Goal: Task Accomplishment & Management: Manage account settings

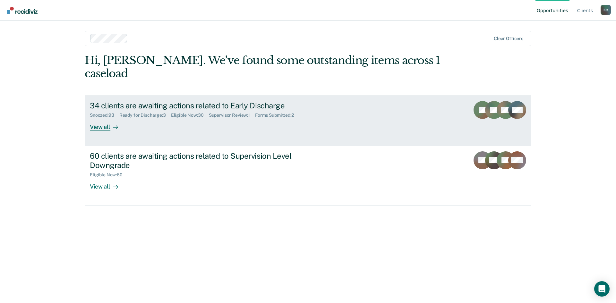
click at [98, 118] on div "View all" at bounding box center [108, 124] width 36 height 13
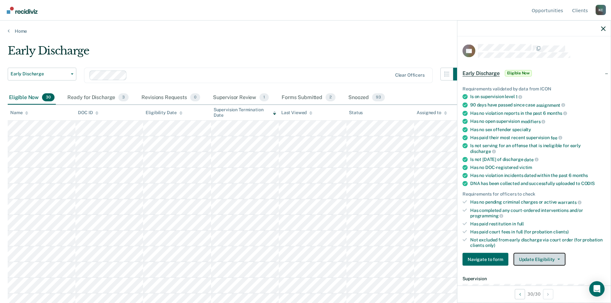
click at [520, 258] on button "Update Eligibility" at bounding box center [539, 259] width 52 height 13
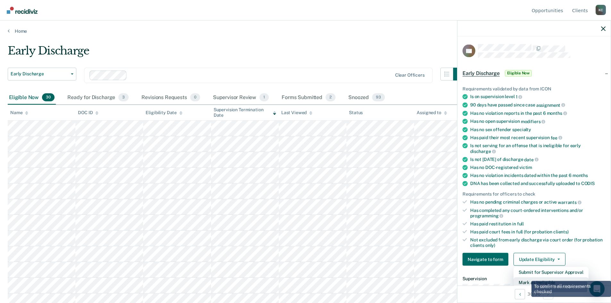
scroll to position [2, 0]
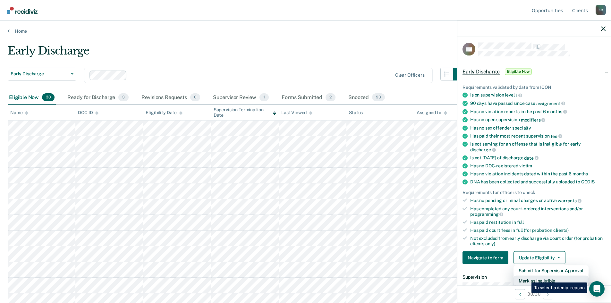
click at [527, 278] on button "Mark as Ineligible" at bounding box center [550, 281] width 75 height 10
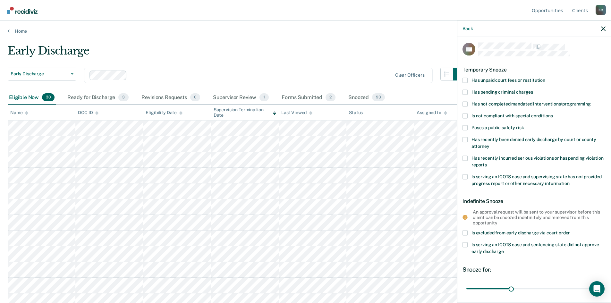
click at [464, 157] on span at bounding box center [464, 157] width 5 height 5
click at [487, 162] on input "Has recently incurred serious violations or has pending violation reports" at bounding box center [487, 162] width 0 height 0
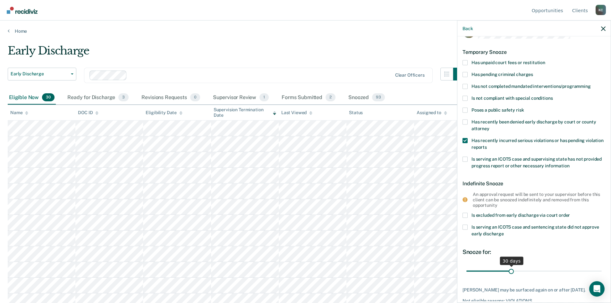
scroll to position [34, 0]
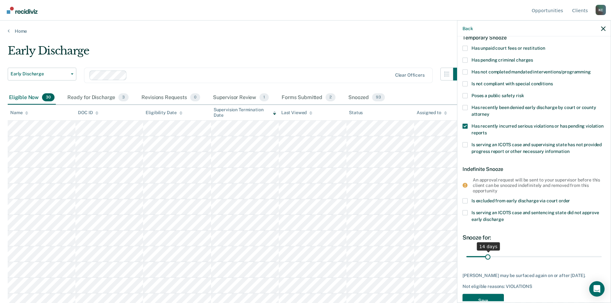
drag, startPoint x: 509, startPoint y: 255, endPoint x: 488, endPoint y: 256, distance: 21.5
type input "14"
click at [488, 256] on input "range" at bounding box center [533, 256] width 135 height 11
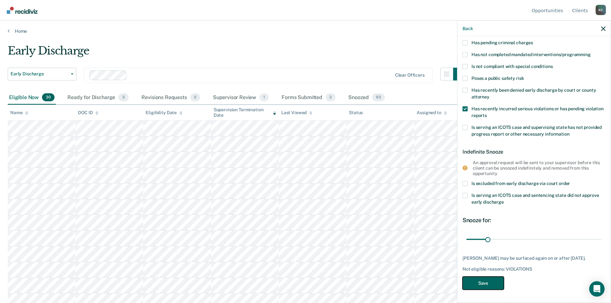
click at [483, 283] on button "Save" at bounding box center [482, 283] width 41 height 13
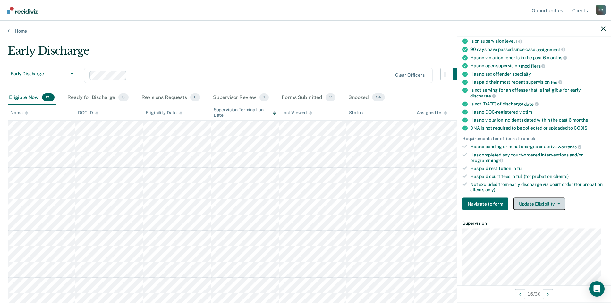
click at [535, 200] on button "Update Eligibility" at bounding box center [539, 203] width 52 height 13
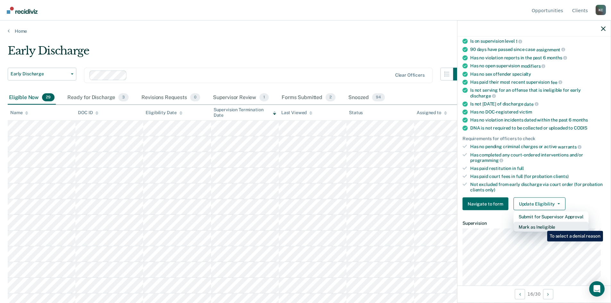
click at [542, 226] on button "Mark as Ineligible" at bounding box center [550, 227] width 75 height 10
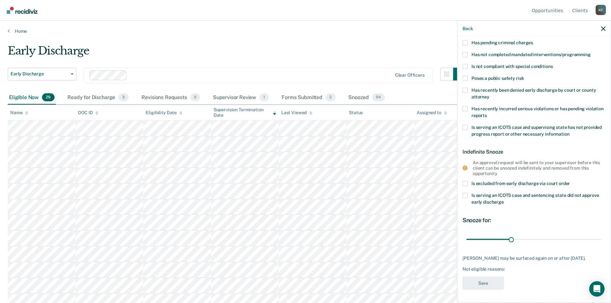
scroll to position [50, 0]
click at [463, 55] on span at bounding box center [464, 55] width 5 height 5
click at [590, 53] on input "Has not completed mandated interventions/programming" at bounding box center [590, 53] width 0 height 0
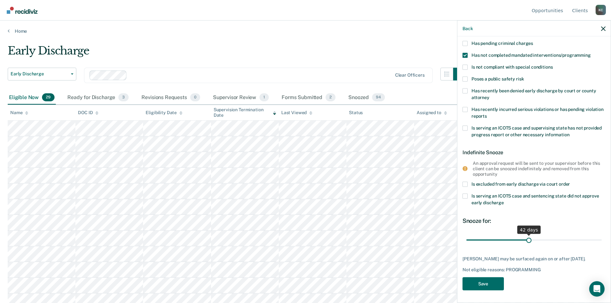
drag, startPoint x: 511, startPoint y: 240, endPoint x: 526, endPoint y: 241, distance: 15.2
type input "42"
click at [526, 241] on input "range" at bounding box center [533, 239] width 135 height 11
click at [486, 281] on button "Save" at bounding box center [482, 283] width 41 height 13
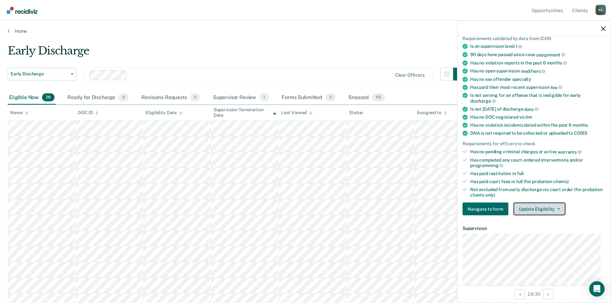
click at [544, 207] on button "Update Eligibility" at bounding box center [539, 209] width 52 height 13
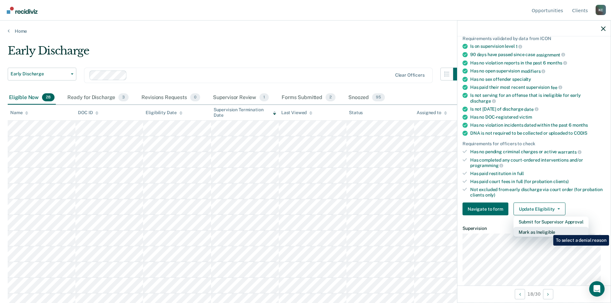
click at [548, 230] on button "Mark as Ineligible" at bounding box center [550, 232] width 75 height 10
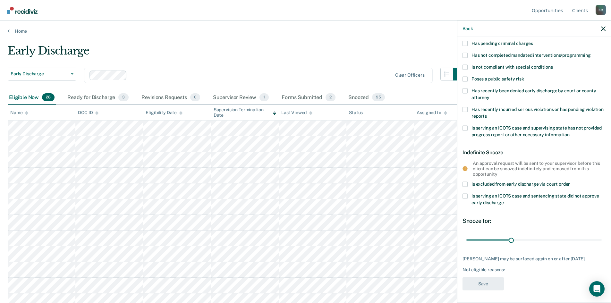
scroll to position [0, 0]
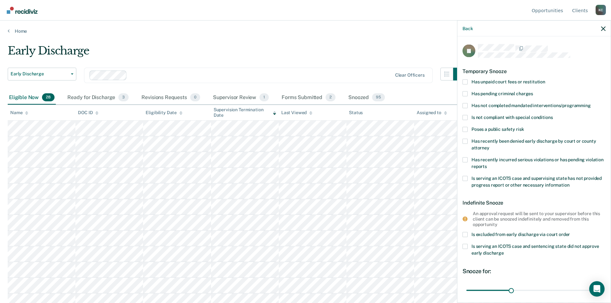
click at [466, 82] on span at bounding box center [464, 81] width 5 height 5
click at [545, 79] on input "Has unpaid court fees or restitution" at bounding box center [545, 79] width 0 height 0
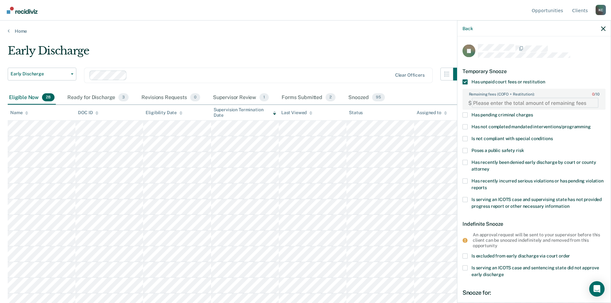
click at [499, 103] on FEESReasonInput "Remaining fees (COFO + Restitution): 0 / 10" at bounding box center [535, 103] width 127 height 10
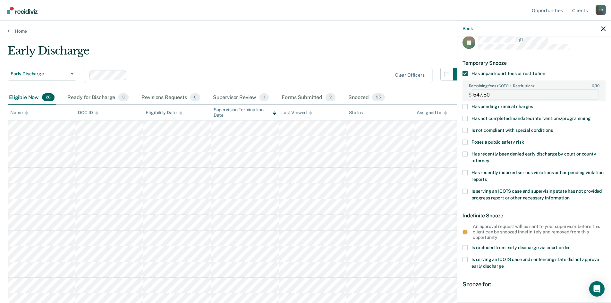
scroll to position [32, 0]
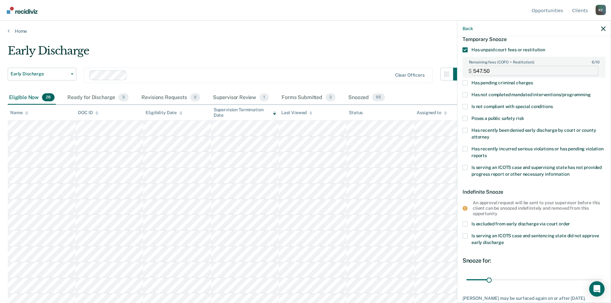
type FEESReasonInput "547.50"
drag, startPoint x: 488, startPoint y: 278, endPoint x: 472, endPoint y: 279, distance: 15.4
type input "6"
click at [472, 279] on input "range" at bounding box center [533, 279] width 135 height 11
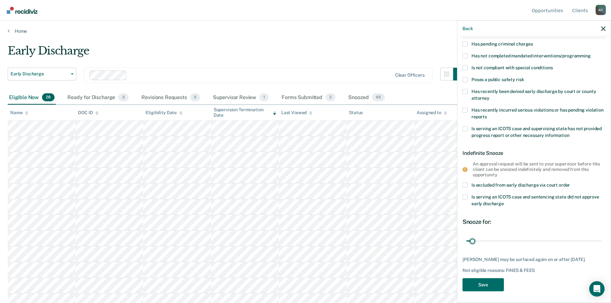
scroll to position [71, 0]
click at [488, 284] on button "Save" at bounding box center [482, 283] width 41 height 13
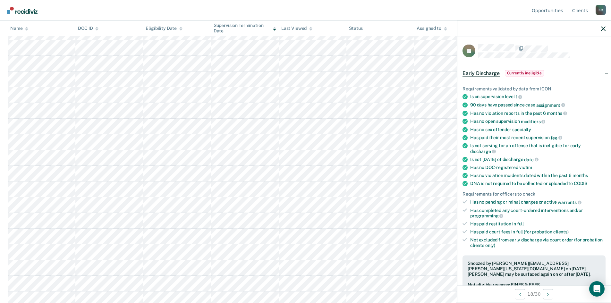
scroll to position [242, 0]
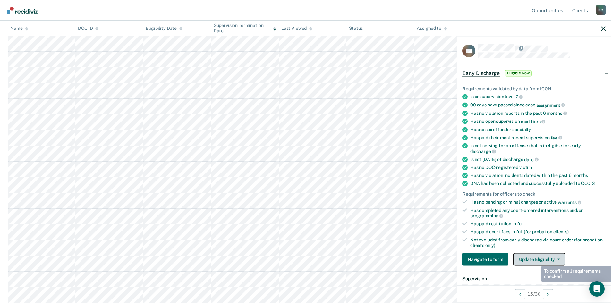
click at [536, 259] on button "Update Eligibility" at bounding box center [539, 259] width 52 height 13
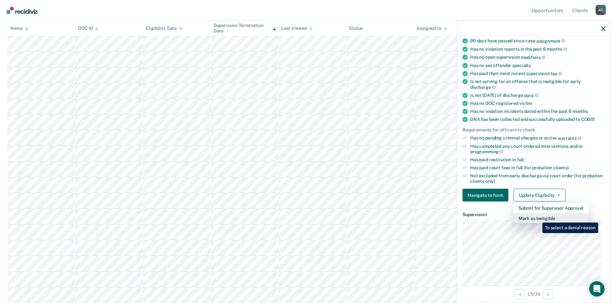
click at [537, 218] on button "Mark as Ineligible" at bounding box center [550, 218] width 75 height 10
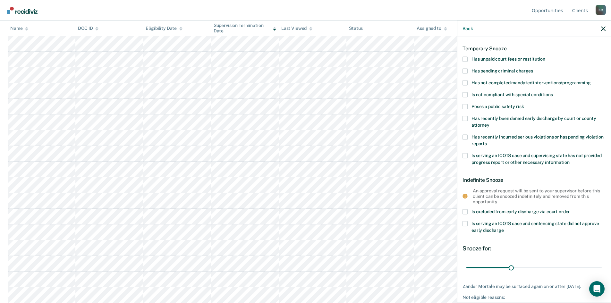
scroll to position [0, 0]
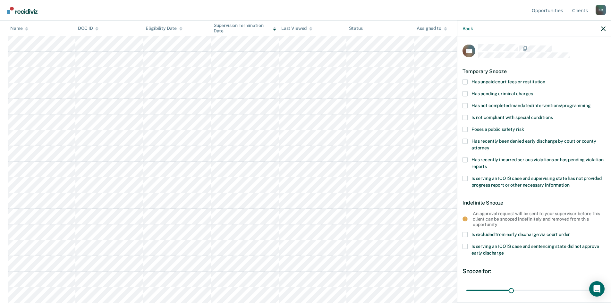
click at [464, 81] on span at bounding box center [464, 81] width 5 height 5
click at [545, 79] on input "Has unpaid court fees or restitution" at bounding box center [545, 79] width 0 height 0
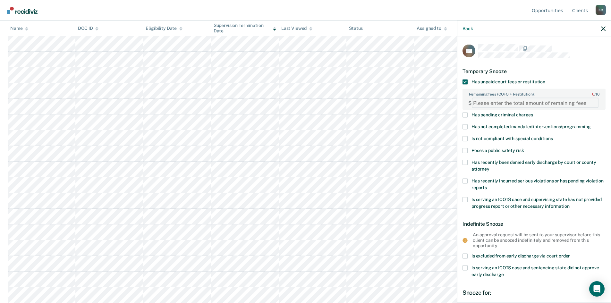
click at [497, 104] on FEESReasonInput "Remaining fees (COFO + Restitution): 0 / 10" at bounding box center [535, 103] width 127 height 10
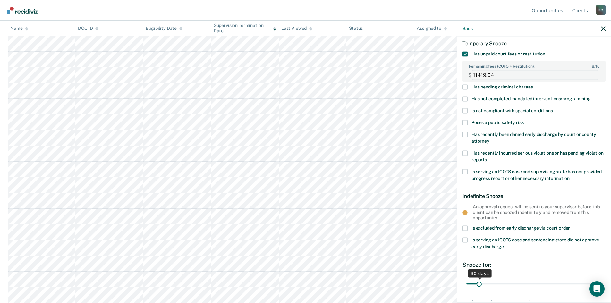
scroll to position [64, 0]
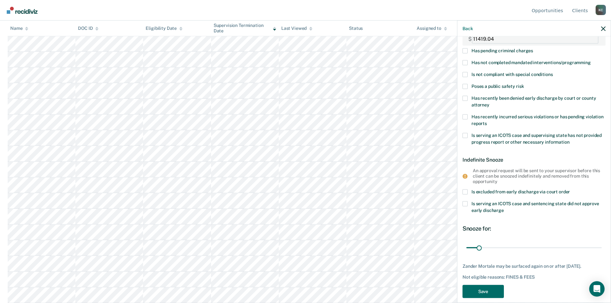
type FEESReasonInput "11419.04"
drag, startPoint x: 481, startPoint y: 247, endPoint x: 485, endPoint y: 247, distance: 4.5
type input "48"
click at [485, 247] on input "range" at bounding box center [533, 247] width 135 height 11
click at [484, 297] on button "Save" at bounding box center [482, 291] width 41 height 13
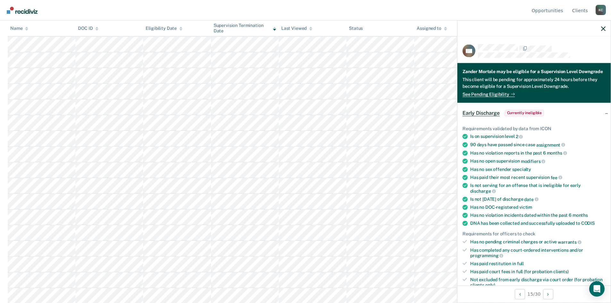
scroll to position [226, 0]
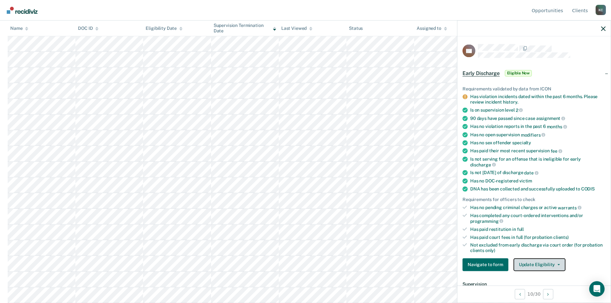
click at [531, 265] on button "Update Eligibility" at bounding box center [539, 264] width 52 height 13
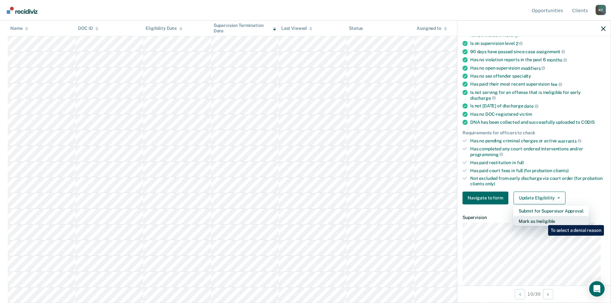
click at [543, 220] on button "Mark as Ineligible" at bounding box center [550, 221] width 75 height 10
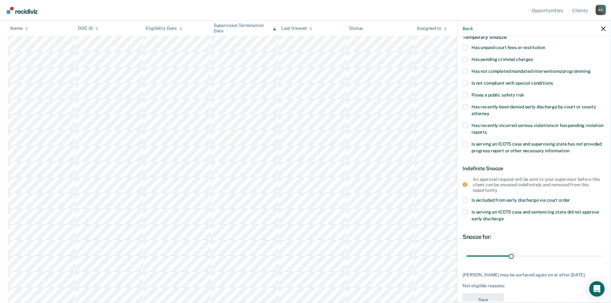
scroll to position [23, 0]
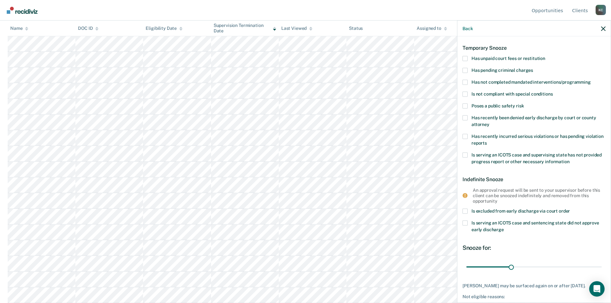
click at [466, 80] on span at bounding box center [464, 82] width 5 height 5
click at [590, 80] on input "Has not completed mandated interventions/programming" at bounding box center [590, 80] width 0 height 0
click at [466, 59] on span at bounding box center [464, 58] width 5 height 5
click at [545, 56] on input "Has unpaid court fees or restitution" at bounding box center [545, 56] width 0 height 0
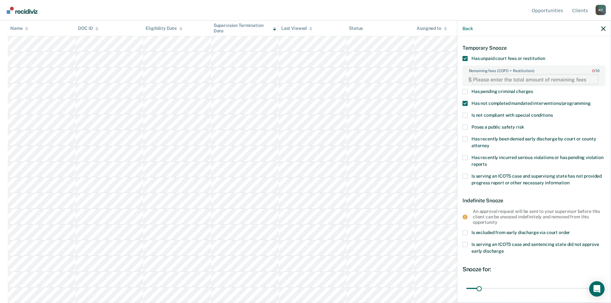
click at [492, 78] on FEESReasonInput "Remaining fees (COFO + Restitution): 0 / 10" at bounding box center [535, 79] width 127 height 10
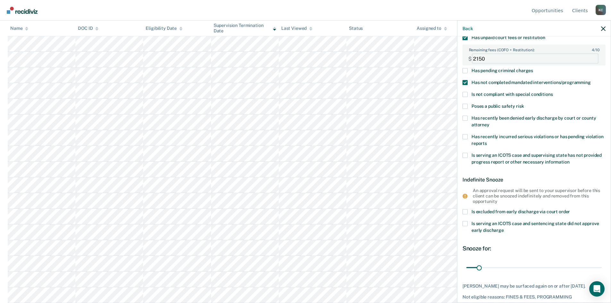
scroll to position [55, 0]
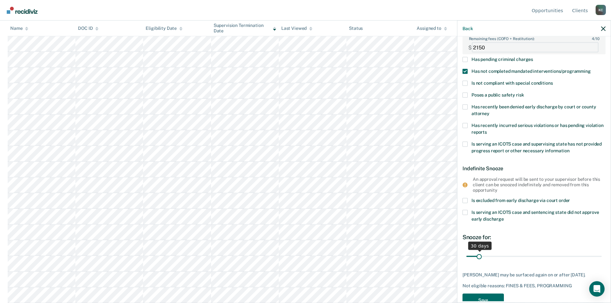
type FEESReasonInput "2150"
drag, startPoint x: 479, startPoint y: 257, endPoint x: 445, endPoint y: 258, distance: 34.0
type input "1"
click at [466, 258] on input "range" at bounding box center [533, 256] width 135 height 11
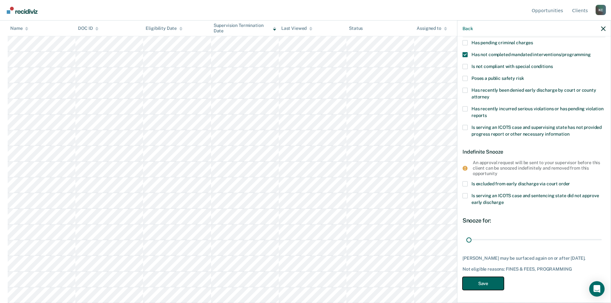
click at [488, 280] on button "Save" at bounding box center [482, 283] width 41 height 13
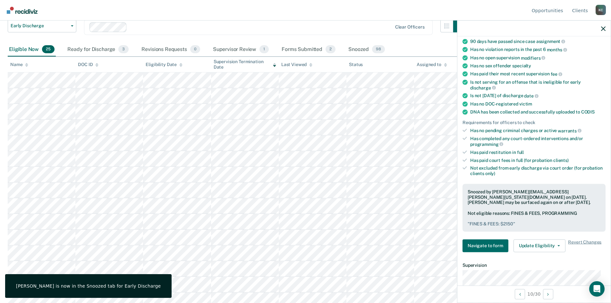
scroll to position [0, 0]
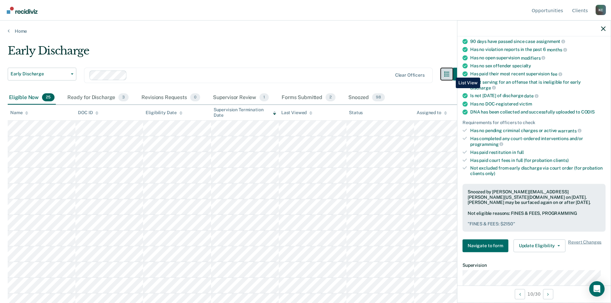
click at [449, 73] on icon "button" at bounding box center [446, 73] width 5 height 5
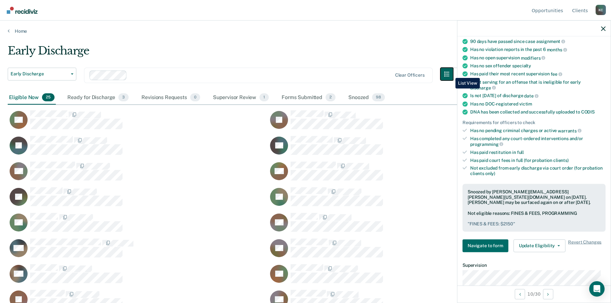
scroll to position [206, 590]
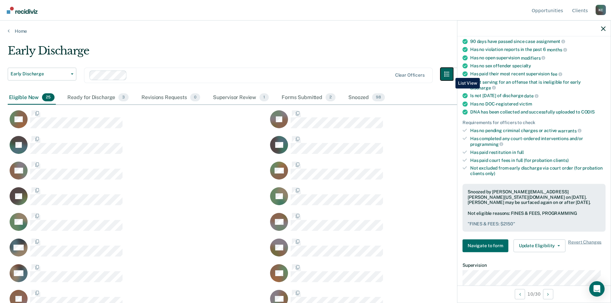
click at [449, 73] on icon "button" at bounding box center [446, 73] width 5 height 5
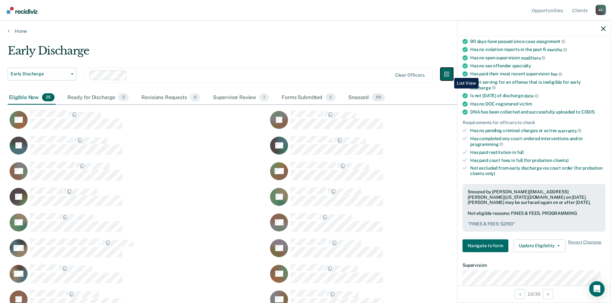
click at [449, 73] on icon "button" at bounding box center [446, 73] width 5 height 5
drag, startPoint x: 449, startPoint y: 78, endPoint x: 454, endPoint y: 63, distance: 15.3
click at [454, 66] on div "Early Discharge Early Discharge Early Discharge Supervision Level Downgrade Cle…" at bounding box center [237, 67] width 458 height 46
click at [452, 68] on button "button" at bounding box center [446, 74] width 13 height 13
click at [602, 29] on icon "button" at bounding box center [603, 28] width 4 height 4
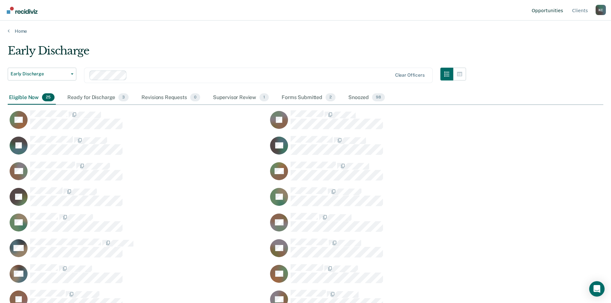
click at [555, 11] on link "Opportunities" at bounding box center [547, 10] width 34 height 21
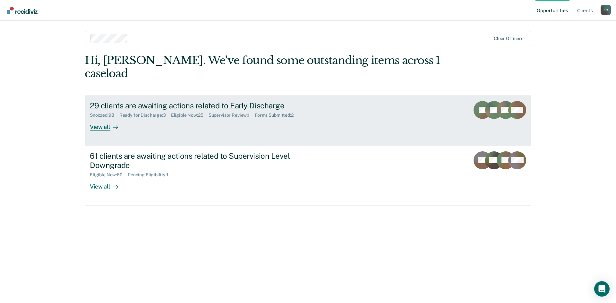
click at [285, 112] on div "29 clients are awaiting actions related to Early Discharge Snoozed : 98 Ready f…" at bounding box center [210, 115] width 240 height 29
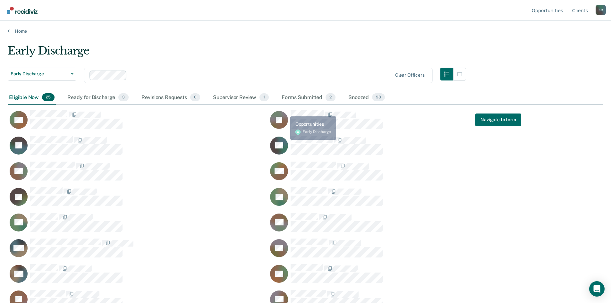
scroll to position [206, 590]
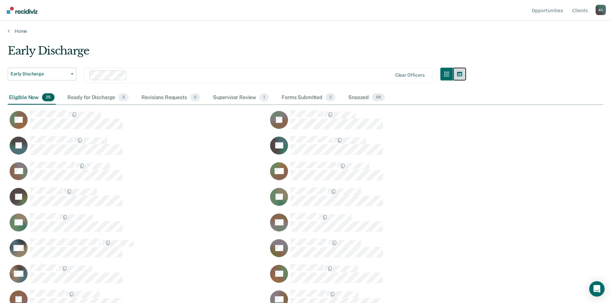
click at [466, 80] on button "button" at bounding box center [459, 74] width 13 height 13
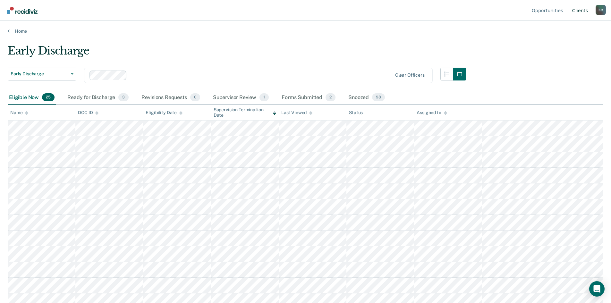
click at [582, 9] on link "Client s" at bounding box center [580, 10] width 18 height 21
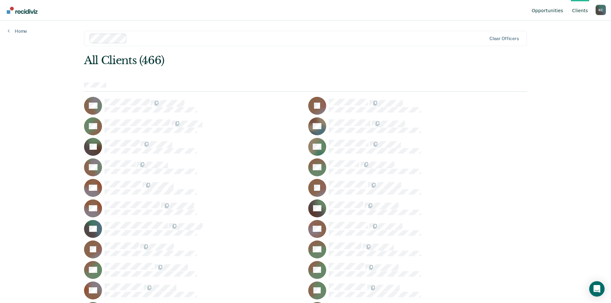
click at [548, 12] on link "Opportunities" at bounding box center [547, 10] width 34 height 21
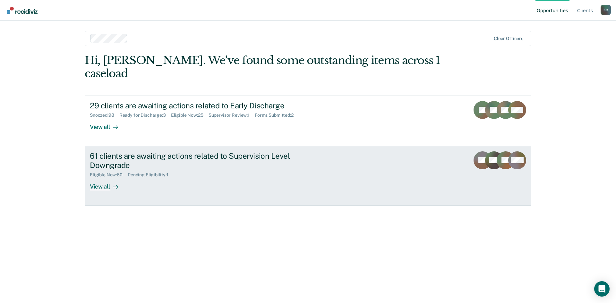
click at [105, 178] on div "View all" at bounding box center [108, 184] width 36 height 13
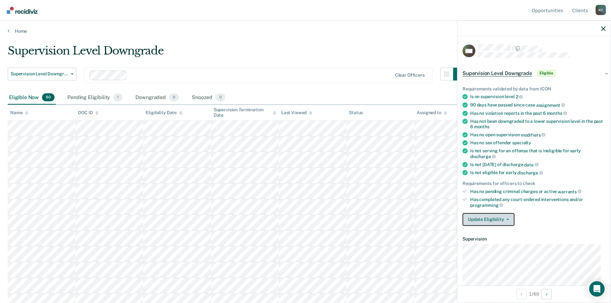
click at [487, 217] on button "Update Eligibility" at bounding box center [488, 219] width 52 height 13
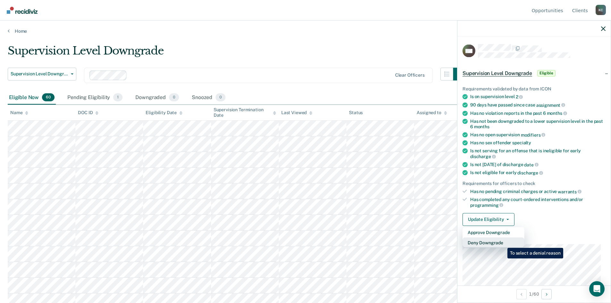
click at [502, 243] on button "Deny Downgrade" at bounding box center [493, 242] width 62 height 10
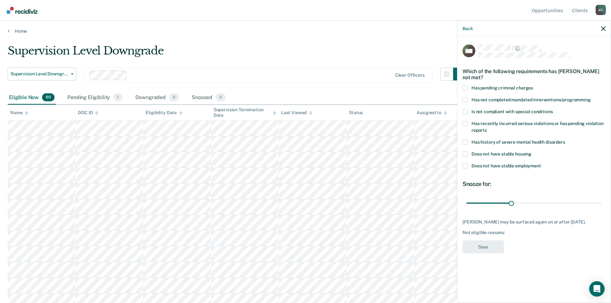
click at [465, 98] on span at bounding box center [464, 99] width 5 height 5
click at [590, 97] on input "Has not completed mandated interventions/programming" at bounding box center [590, 97] width 0 height 0
click at [511, 204] on input "range" at bounding box center [533, 202] width 135 height 11
drag, startPoint x: 512, startPoint y: 203, endPoint x: 523, endPoint y: 202, distance: 10.3
type input "38"
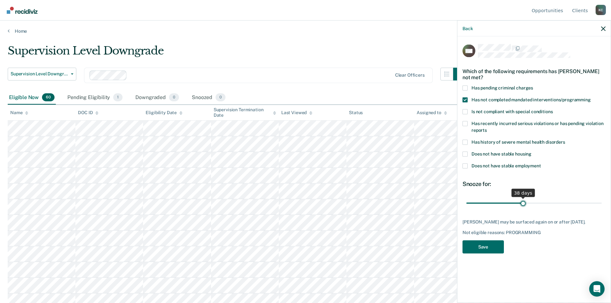
click at [523, 202] on input "range" at bounding box center [533, 202] width 135 height 11
click at [496, 243] on button "Save" at bounding box center [482, 246] width 41 height 13
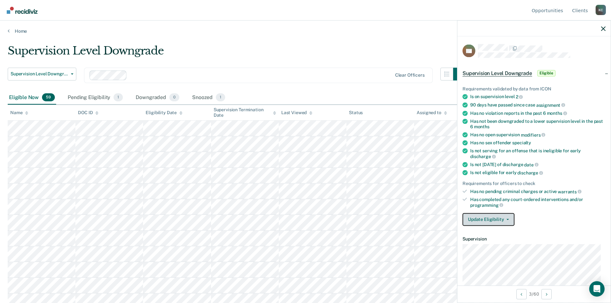
click at [490, 219] on button "Update Eligibility" at bounding box center [488, 219] width 52 height 13
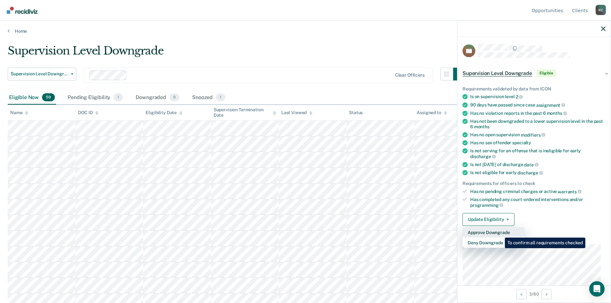
click at [500, 233] on button "Approve Downgrade" at bounding box center [493, 232] width 62 height 10
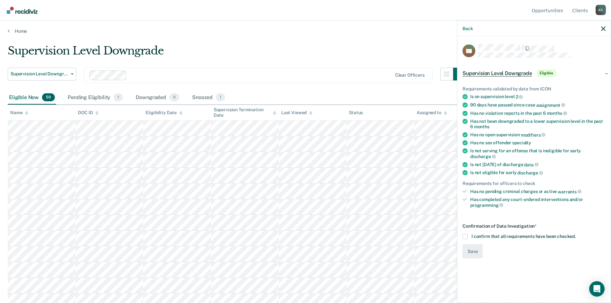
click at [467, 234] on span at bounding box center [464, 236] width 5 height 5
click at [575, 234] on input "I confirm that all requirements have been checked." at bounding box center [575, 234] width 0 height 0
click at [472, 247] on button "Save" at bounding box center [472, 251] width 20 height 14
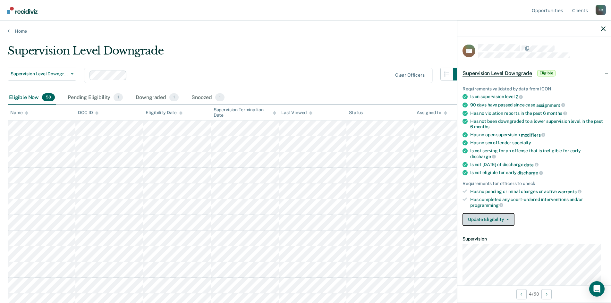
click at [502, 216] on button "Update Eligibility" at bounding box center [488, 219] width 52 height 13
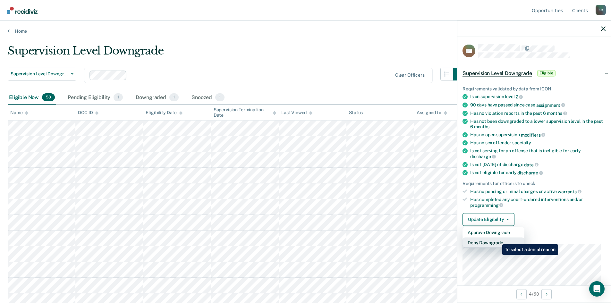
click at [497, 239] on button "Deny Downgrade" at bounding box center [493, 242] width 62 height 10
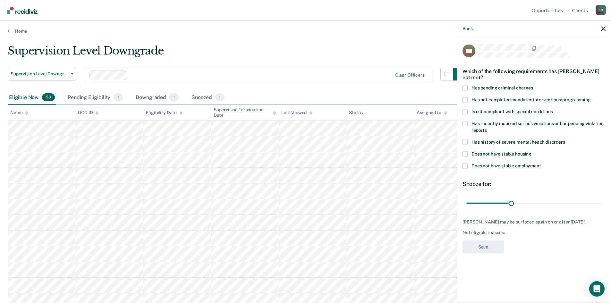
click at [464, 98] on span at bounding box center [464, 99] width 5 height 5
click at [590, 97] on input "Has not completed mandated interventions/programming" at bounding box center [590, 97] width 0 height 0
click at [478, 253] on button "Save" at bounding box center [482, 246] width 41 height 13
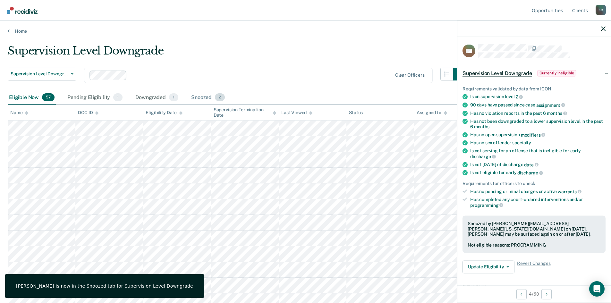
click at [190, 93] on div "Snoozed 2" at bounding box center [208, 98] width 36 height 14
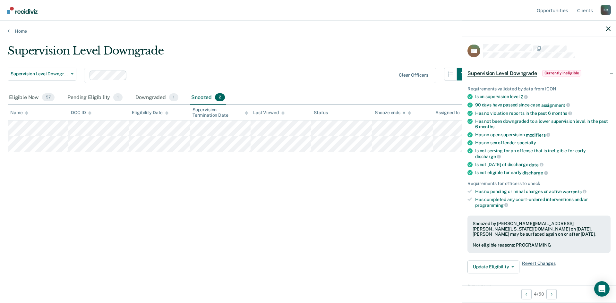
click at [534, 262] on span "Revert Changes" at bounding box center [538, 266] width 33 height 13
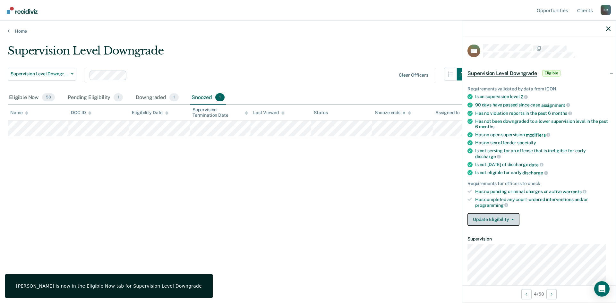
click at [507, 220] on button "Update Eligibility" at bounding box center [493, 219] width 52 height 13
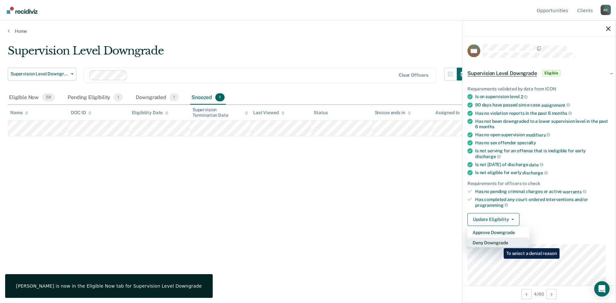
click at [498, 243] on button "Deny Downgrade" at bounding box center [498, 242] width 62 height 10
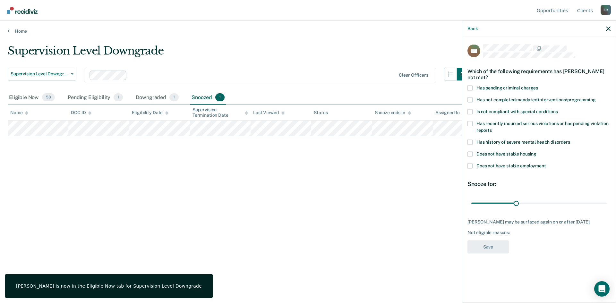
click at [469, 101] on span at bounding box center [469, 99] width 5 height 5
click at [595, 97] on input "Has not completed mandated interventions/programming" at bounding box center [595, 97] width 0 height 0
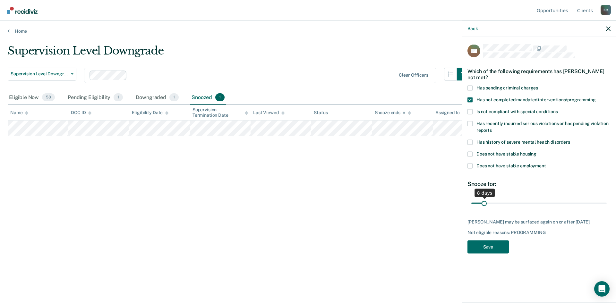
drag, startPoint x: 515, startPoint y: 201, endPoint x: 483, endPoint y: 203, distance: 31.8
type input "8"
click at [484, 203] on input "range" at bounding box center [538, 202] width 135 height 11
click at [476, 248] on button "Save" at bounding box center [487, 246] width 41 height 13
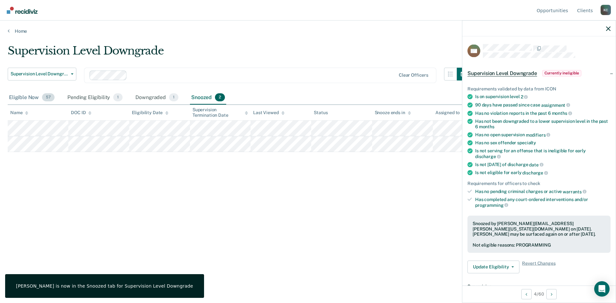
click at [20, 94] on div "Eligible Now 57" at bounding box center [32, 98] width 48 height 14
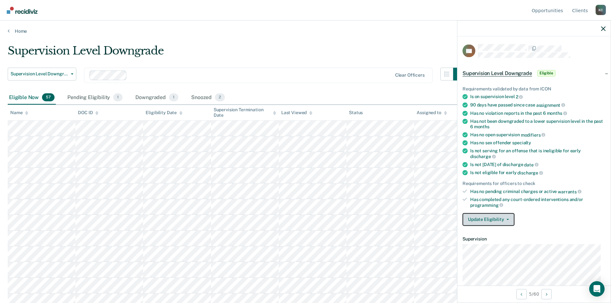
click at [490, 220] on button "Update Eligibility" at bounding box center [488, 219] width 52 height 13
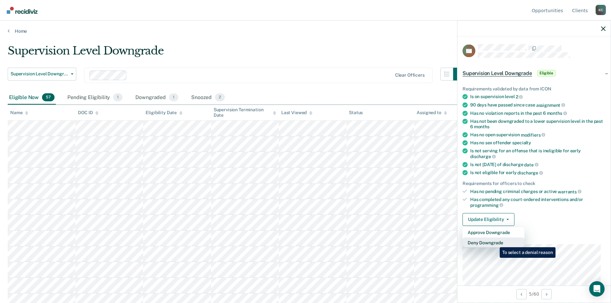
click at [495, 242] on button "Deny Downgrade" at bounding box center [493, 242] width 62 height 10
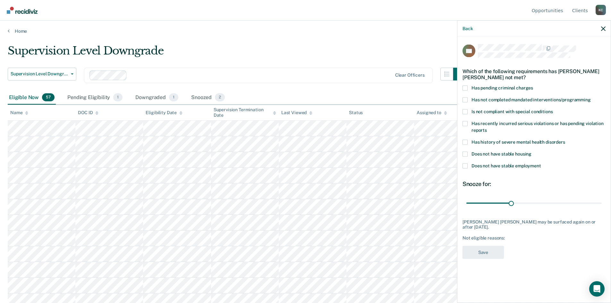
click at [465, 97] on span at bounding box center [464, 99] width 5 height 5
click at [590, 97] on input "Has not completed mandated interventions/programming" at bounding box center [590, 97] width 0 height 0
drag, startPoint x: 510, startPoint y: 203, endPoint x: 528, endPoint y: 202, distance: 18.0
type input "41"
click at [528, 202] on input "range" at bounding box center [533, 202] width 135 height 11
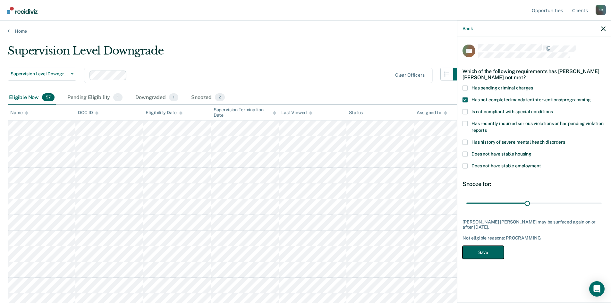
click at [489, 252] on button "Save" at bounding box center [482, 252] width 41 height 13
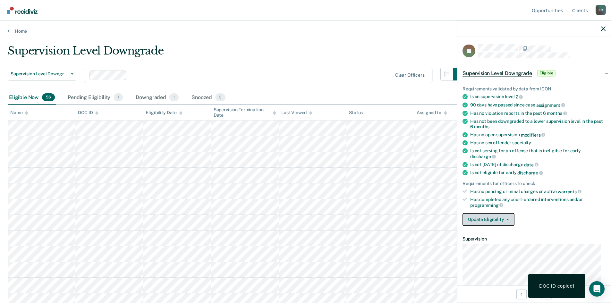
click at [485, 218] on button "Update Eligibility" at bounding box center [488, 219] width 52 height 13
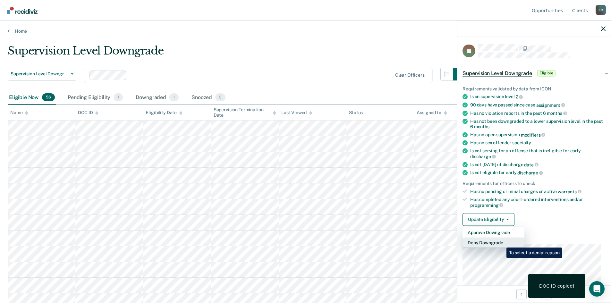
click at [501, 243] on button "Deny Downgrade" at bounding box center [493, 242] width 62 height 10
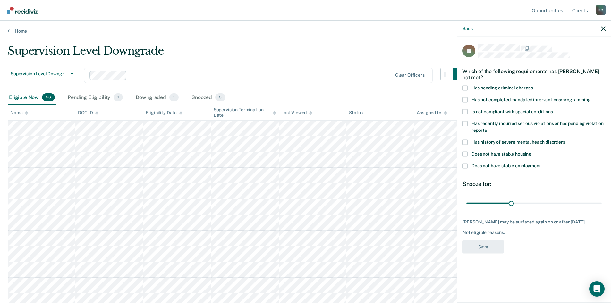
click at [466, 121] on span at bounding box center [464, 123] width 5 height 5
click at [487, 128] on input "Has recently incurred serious violations or has pending violation reports" at bounding box center [487, 128] width 0 height 0
click at [486, 253] on button "Save" at bounding box center [482, 246] width 41 height 13
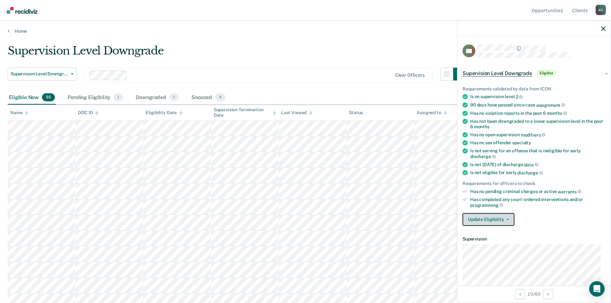
click at [487, 220] on button "Update Eligibility" at bounding box center [488, 219] width 52 height 13
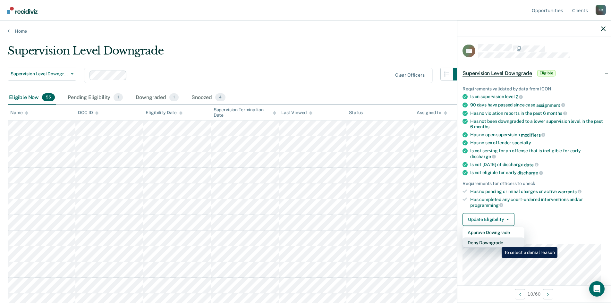
click at [497, 242] on button "Deny Downgrade" at bounding box center [493, 242] width 62 height 10
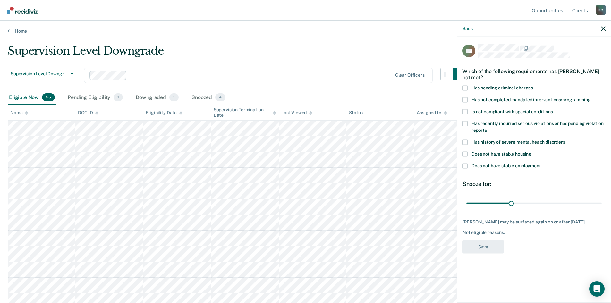
click at [465, 112] on span at bounding box center [464, 111] width 5 height 5
click at [552, 109] on input "Is not compliant with special conditions" at bounding box center [552, 109] width 0 height 0
drag, startPoint x: 510, startPoint y: 202, endPoint x: 523, endPoint y: 201, distance: 12.8
type input "38"
click at [523, 201] on input "range" at bounding box center [533, 202] width 135 height 11
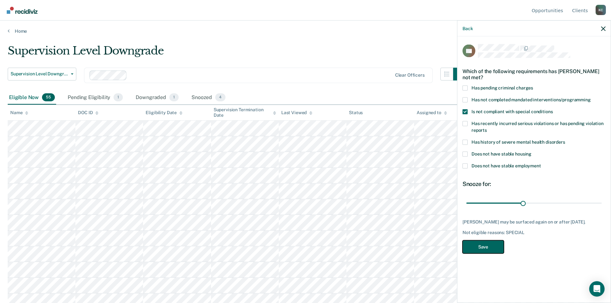
click at [487, 253] on button "Save" at bounding box center [482, 246] width 41 height 13
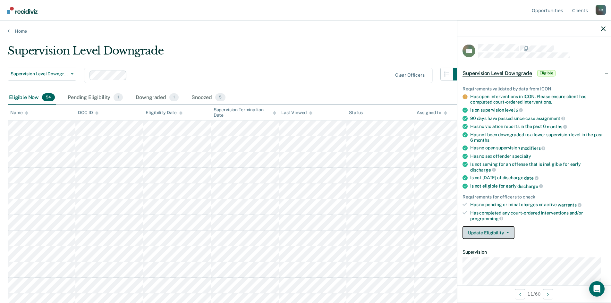
click at [493, 230] on button "Update Eligibility" at bounding box center [488, 232] width 52 height 13
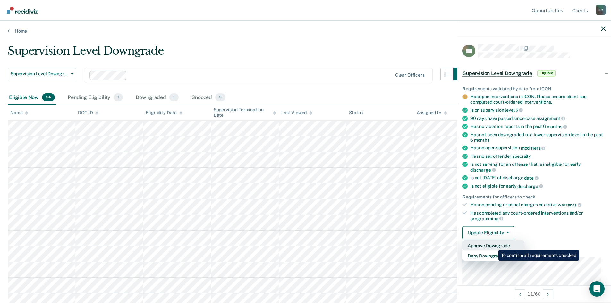
click at [493, 245] on button "Approve Downgrade" at bounding box center [493, 245] width 62 height 10
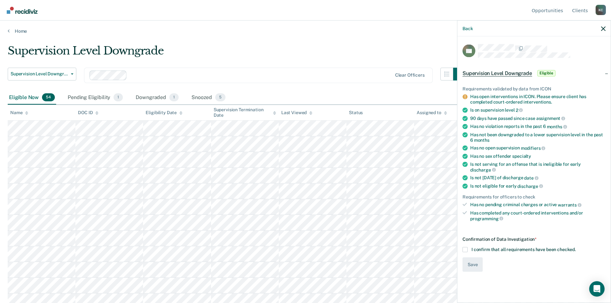
click at [465, 247] on span at bounding box center [464, 249] width 5 height 5
click at [575, 247] on input "I confirm that all requirements have been checked." at bounding box center [575, 247] width 0 height 0
click at [468, 258] on button "Save" at bounding box center [472, 264] width 20 height 14
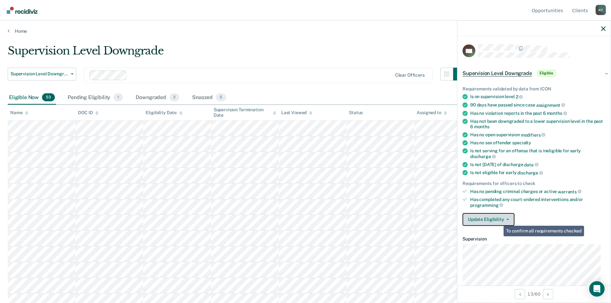
click at [497, 218] on button "Update Eligibility" at bounding box center [488, 219] width 52 height 13
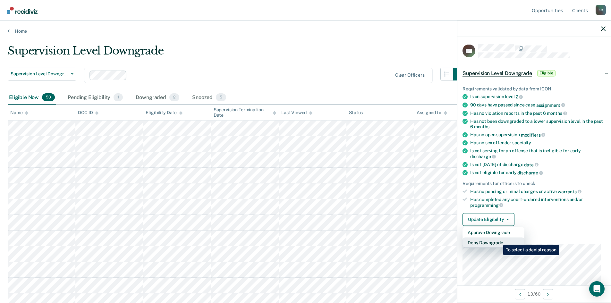
click at [498, 240] on button "Deny Downgrade" at bounding box center [493, 242] width 62 height 10
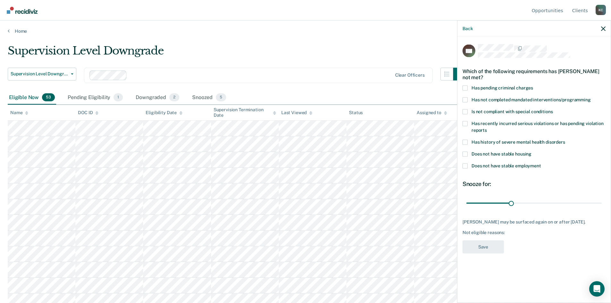
click at [465, 100] on span at bounding box center [464, 99] width 5 height 5
click at [590, 97] on input "Has not completed mandated interventions/programming" at bounding box center [590, 97] width 0 height 0
drag, startPoint x: 514, startPoint y: 203, endPoint x: 477, endPoint y: 205, distance: 36.9
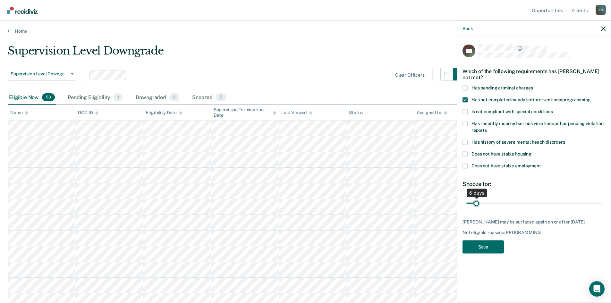
type input "6"
click at [477, 205] on input "range" at bounding box center [533, 202] width 135 height 11
click at [479, 245] on button "Save" at bounding box center [482, 246] width 41 height 13
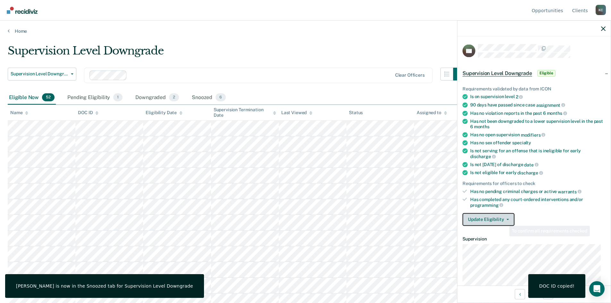
click at [498, 217] on button "Update Eligibility" at bounding box center [488, 219] width 52 height 13
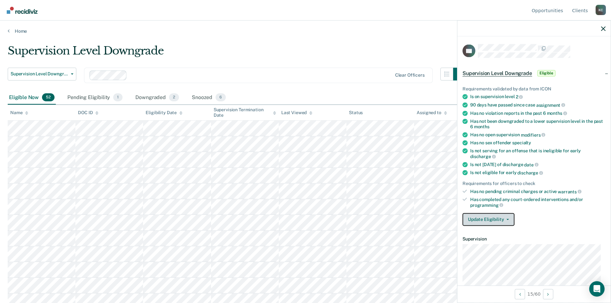
click at [490, 216] on button "Update Eligibility" at bounding box center [488, 219] width 52 height 13
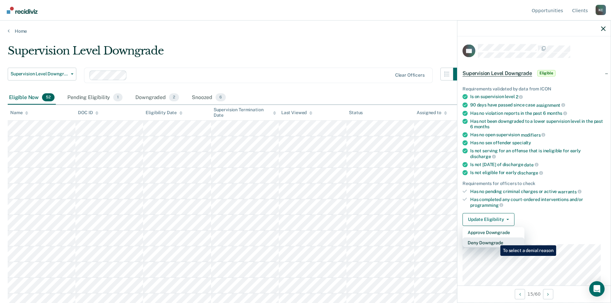
click at [495, 240] on button "Deny Downgrade" at bounding box center [493, 242] width 62 height 10
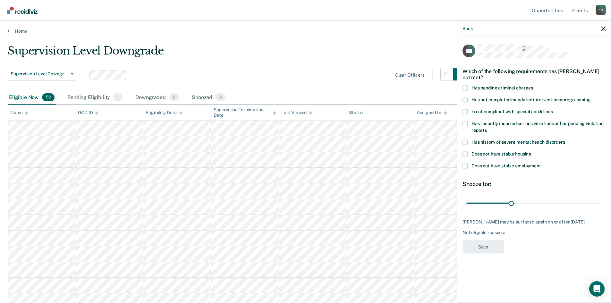
click at [466, 99] on span at bounding box center [464, 99] width 5 height 5
click at [590, 97] on input "Has not completed mandated interventions/programming" at bounding box center [590, 97] width 0 height 0
drag, startPoint x: 509, startPoint y: 202, endPoint x: 523, endPoint y: 202, distance: 14.1
type input "38"
click at [523, 202] on input "range" at bounding box center [533, 202] width 135 height 11
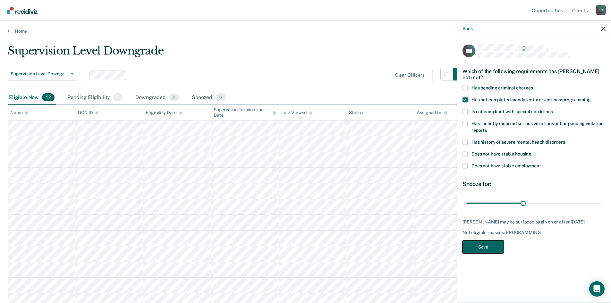
click at [489, 249] on button "Save" at bounding box center [482, 246] width 41 height 13
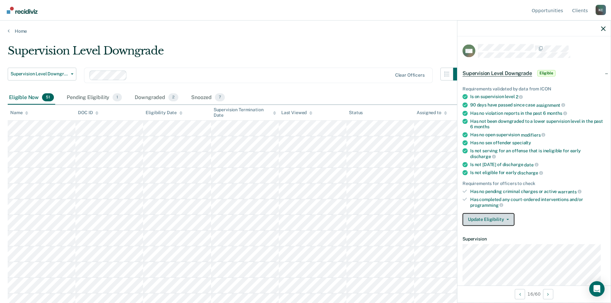
click at [505, 219] on span "button" at bounding box center [506, 219] width 5 height 1
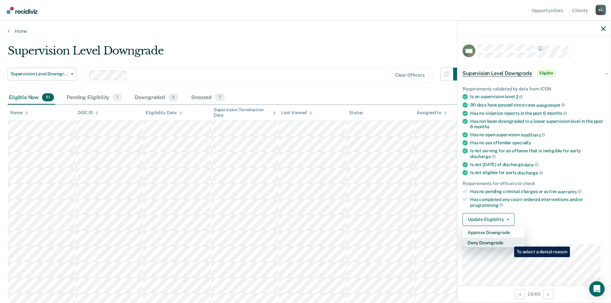
click at [509, 242] on button "Deny Downgrade" at bounding box center [493, 242] width 62 height 10
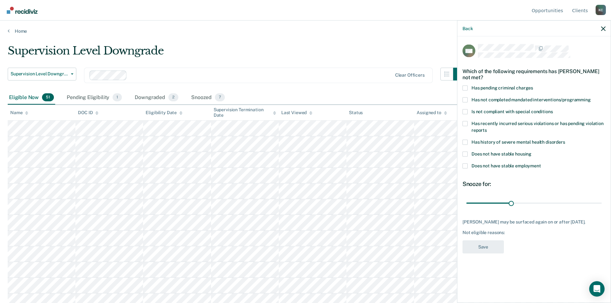
click at [465, 98] on span at bounding box center [464, 99] width 5 height 5
click at [590, 97] on input "Has not completed mandated interventions/programming" at bounding box center [590, 97] width 0 height 0
drag, startPoint x: 512, startPoint y: 205, endPoint x: 529, endPoint y: 204, distance: 17.0
type input "42"
click at [529, 204] on input "range" at bounding box center [533, 202] width 135 height 11
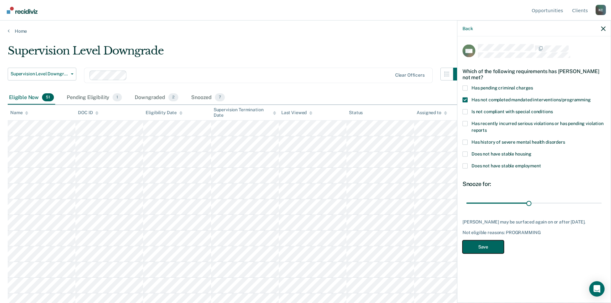
click at [481, 250] on button "Save" at bounding box center [482, 246] width 41 height 13
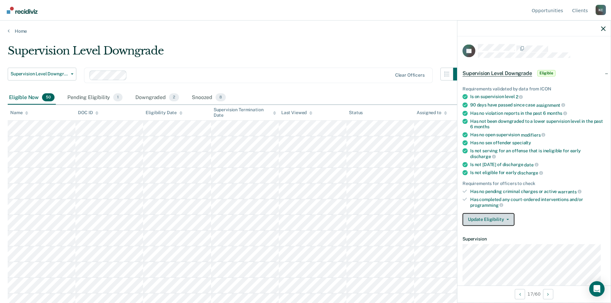
click at [496, 220] on button "Update Eligibility" at bounding box center [488, 219] width 52 height 13
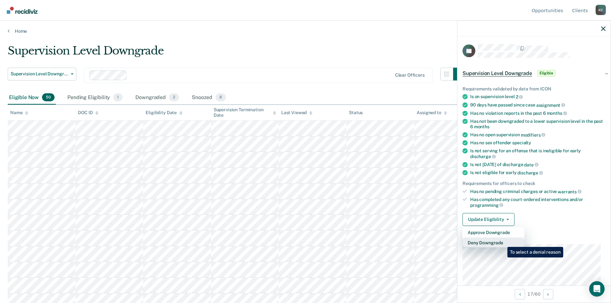
click at [502, 242] on button "Deny Downgrade" at bounding box center [493, 242] width 62 height 10
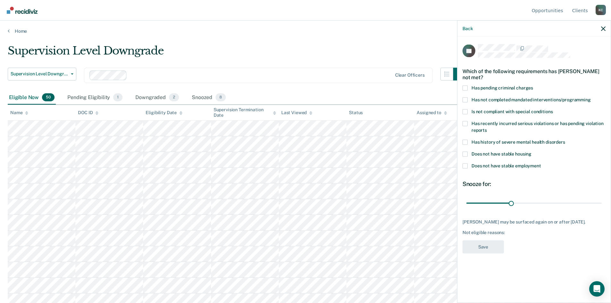
click at [465, 98] on span at bounding box center [464, 99] width 5 height 5
click at [590, 97] on input "Has not completed mandated interventions/programming" at bounding box center [590, 97] width 0 height 0
drag, startPoint x: 512, startPoint y: 204, endPoint x: 519, endPoint y: 204, distance: 7.1
click at [519, 204] on input "range" at bounding box center [533, 202] width 135 height 11
type input "34"
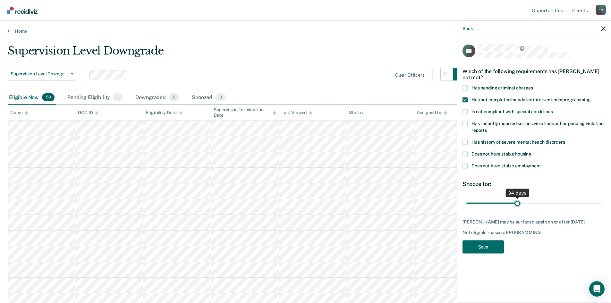
click at [517, 203] on input "range" at bounding box center [533, 202] width 135 height 11
click at [492, 246] on button "Save" at bounding box center [482, 246] width 41 height 13
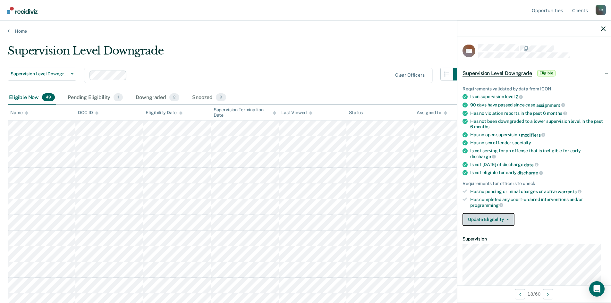
click at [491, 217] on button "Update Eligibility" at bounding box center [488, 219] width 52 height 13
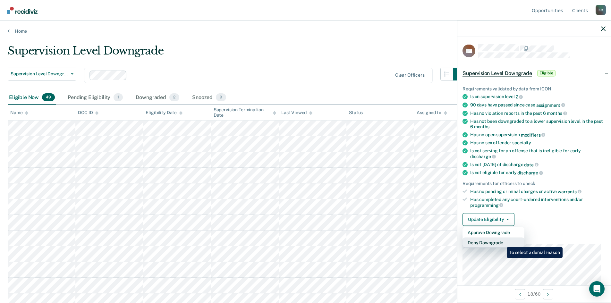
click at [502, 242] on button "Deny Downgrade" at bounding box center [493, 242] width 62 height 10
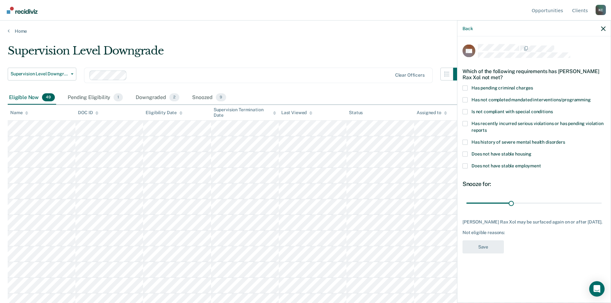
click at [465, 100] on span at bounding box center [464, 99] width 5 height 5
click at [590, 97] on input "Has not completed mandated interventions/programming" at bounding box center [590, 97] width 0 height 0
drag, startPoint x: 510, startPoint y: 202, endPoint x: 527, endPoint y: 201, distance: 16.4
type input "41"
click at [527, 201] on input "range" at bounding box center [533, 202] width 135 height 11
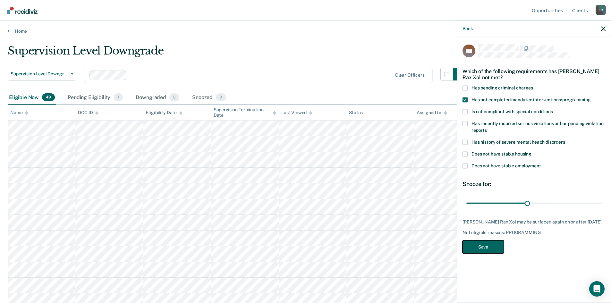
click at [485, 247] on button "Save" at bounding box center [482, 246] width 41 height 13
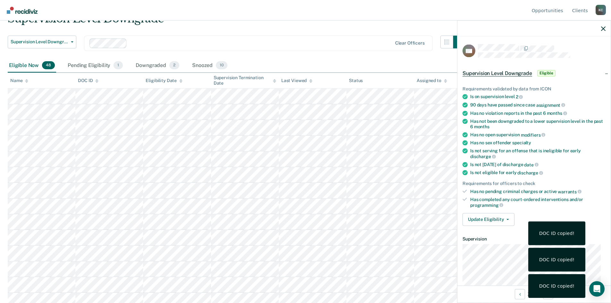
scroll to position [64, 0]
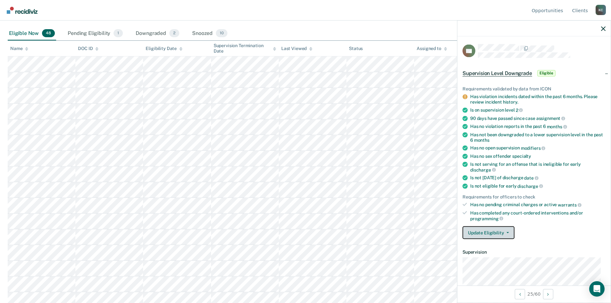
click at [498, 232] on button "Update Eligibility" at bounding box center [488, 232] width 52 height 13
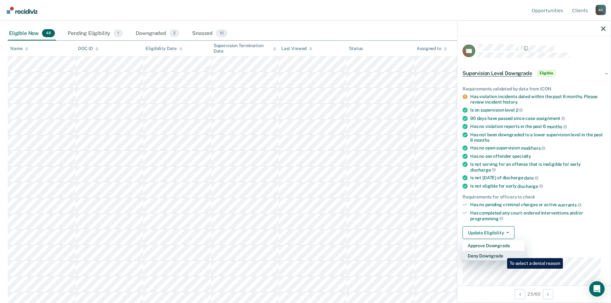
click at [502, 253] on button "Deny Downgrade" at bounding box center [493, 256] width 62 height 10
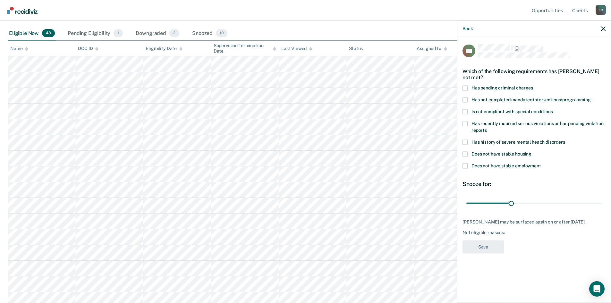
click at [465, 98] on span at bounding box center [464, 99] width 5 height 5
click at [590, 97] on input "Has not completed mandated interventions/programming" at bounding box center [590, 97] width 0 height 0
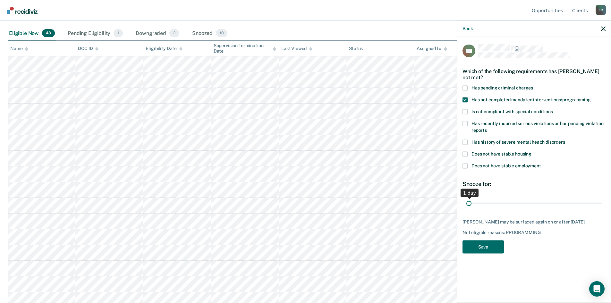
drag, startPoint x: 512, startPoint y: 202, endPoint x: 438, endPoint y: 206, distance: 74.2
type input "1"
click at [466, 206] on input "range" at bounding box center [533, 202] width 135 height 11
click at [482, 247] on button "Save" at bounding box center [482, 246] width 41 height 13
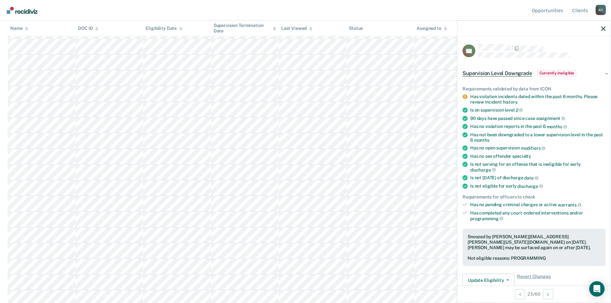
scroll to position [160, 0]
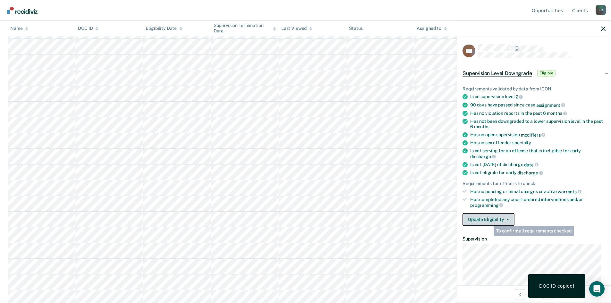
click at [489, 219] on button "Update Eligibility" at bounding box center [488, 219] width 52 height 13
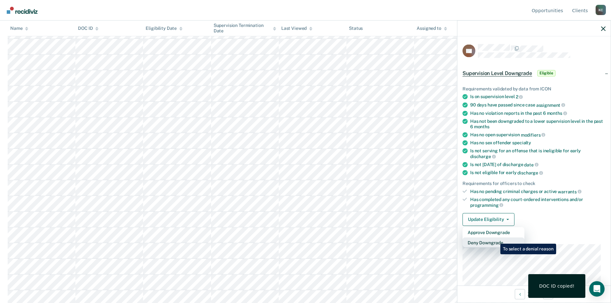
click at [495, 239] on button "Deny Downgrade" at bounding box center [493, 242] width 62 height 10
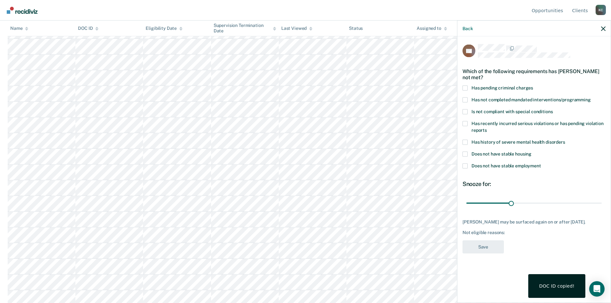
click at [466, 97] on span at bounding box center [464, 99] width 5 height 5
click at [590, 97] on input "Has not completed mandated interventions/programming" at bounding box center [590, 97] width 0 height 0
drag, startPoint x: 511, startPoint y: 198, endPoint x: 523, endPoint y: 198, distance: 11.9
type input "38"
click at [523, 198] on input "range" at bounding box center [533, 202] width 135 height 11
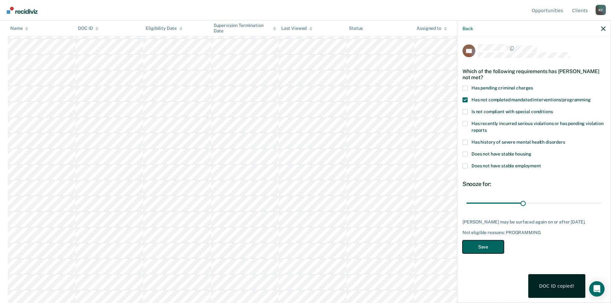
click at [482, 240] on button "Save" at bounding box center [482, 246] width 41 height 13
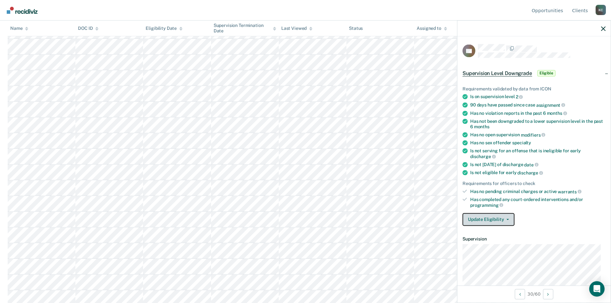
click at [502, 217] on button "Update Eligibility" at bounding box center [488, 219] width 52 height 13
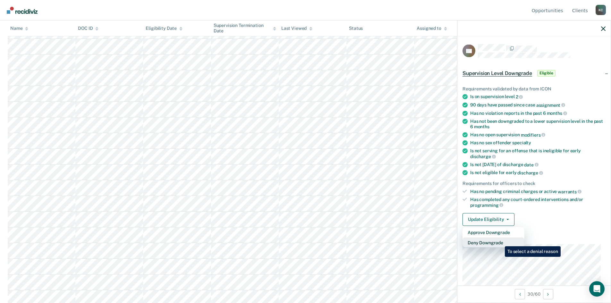
click at [500, 241] on button "Deny Downgrade" at bounding box center [493, 242] width 62 height 10
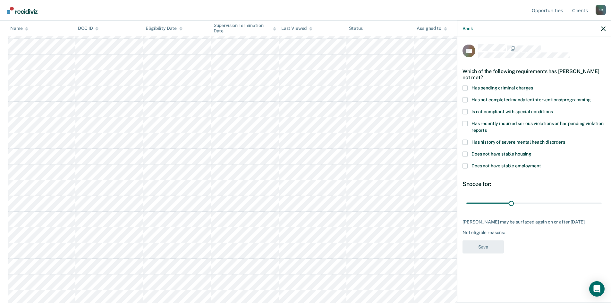
click at [466, 99] on span at bounding box center [464, 99] width 5 height 5
click at [590, 97] on input "Has not completed mandated interventions/programming" at bounding box center [590, 97] width 0 height 0
click at [467, 109] on label "Is not compliant with special conditions" at bounding box center [533, 112] width 143 height 7
click at [552, 109] on input "Is not compliant with special conditions" at bounding box center [552, 109] width 0 height 0
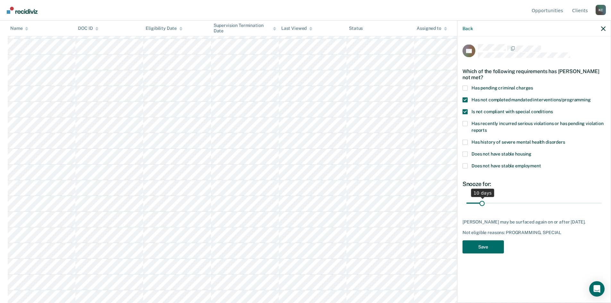
drag, startPoint x: 512, startPoint y: 200, endPoint x: 482, endPoint y: 205, distance: 29.6
type input "10"
click at [482, 205] on input "range" at bounding box center [533, 202] width 135 height 11
click at [492, 247] on button "Save" at bounding box center [482, 246] width 41 height 13
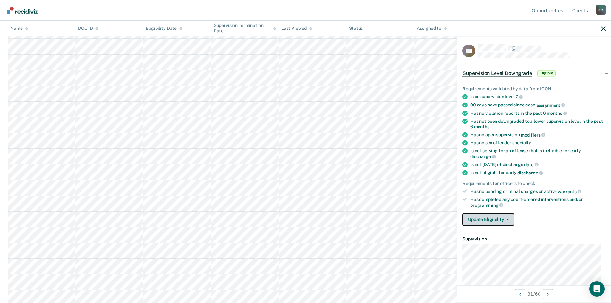
click at [499, 219] on button "Update Eligibility" at bounding box center [488, 219] width 52 height 13
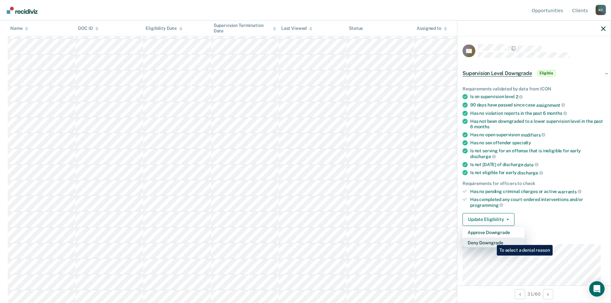
click at [492, 240] on button "Deny Downgrade" at bounding box center [493, 242] width 62 height 10
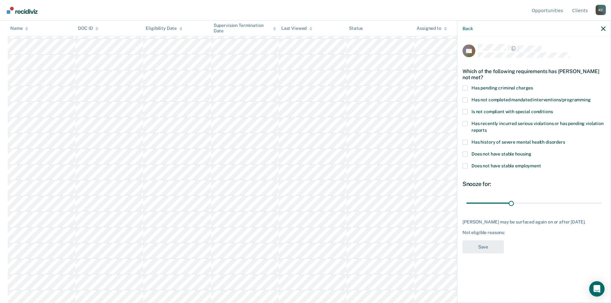
click at [467, 99] on span at bounding box center [464, 99] width 5 height 5
click at [590, 97] on input "Has not completed mandated interventions/programming" at bounding box center [590, 97] width 0 height 0
drag, startPoint x: 512, startPoint y: 203, endPoint x: 490, endPoint y: 202, distance: 22.1
type input "15"
click at [490, 202] on input "range" at bounding box center [533, 202] width 135 height 11
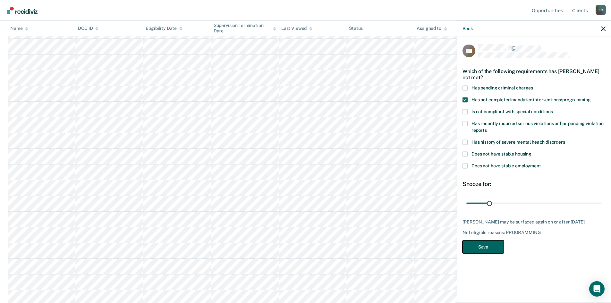
click at [487, 245] on button "Save" at bounding box center [482, 246] width 41 height 13
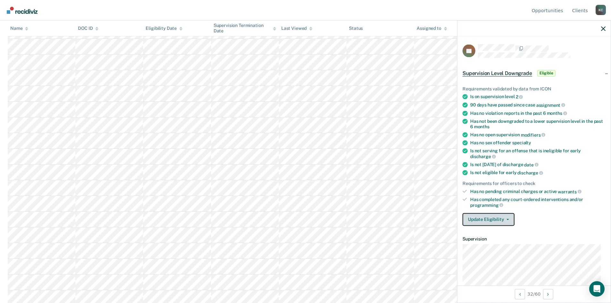
click at [499, 214] on button "Update Eligibility" at bounding box center [488, 219] width 52 height 13
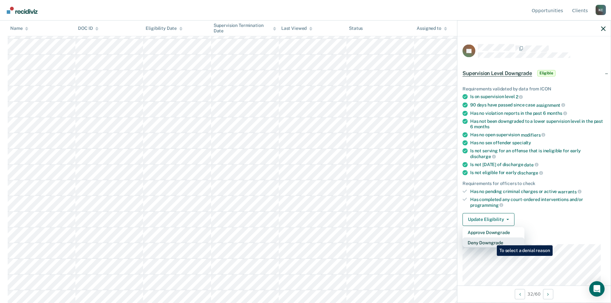
click at [492, 240] on button "Deny Downgrade" at bounding box center [493, 242] width 62 height 10
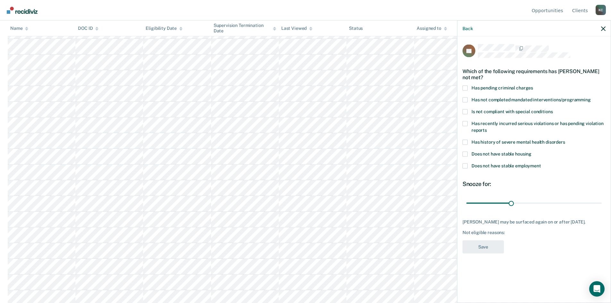
click at [467, 100] on span at bounding box center [464, 99] width 5 height 5
click at [590, 97] on input "Has not completed mandated interventions/programming" at bounding box center [590, 97] width 0 height 0
drag, startPoint x: 507, startPoint y: 204, endPoint x: 499, endPoint y: 203, distance: 7.8
type input "22"
click at [499, 203] on input "range" at bounding box center [533, 202] width 135 height 11
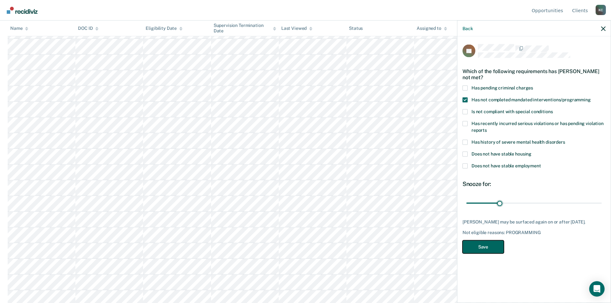
click at [488, 243] on button "Save" at bounding box center [482, 246] width 41 height 13
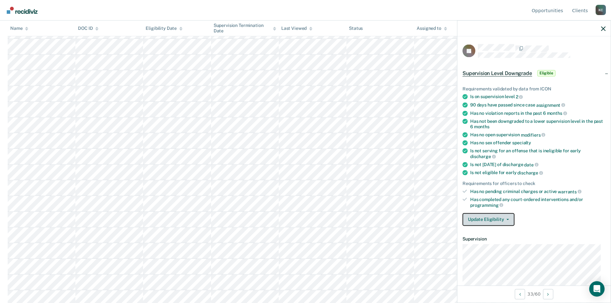
click at [490, 220] on button "Update Eligibility" at bounding box center [488, 219] width 52 height 13
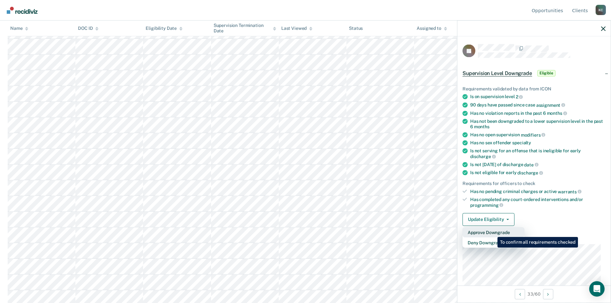
click at [492, 232] on button "Approve Downgrade" at bounding box center [493, 232] width 62 height 10
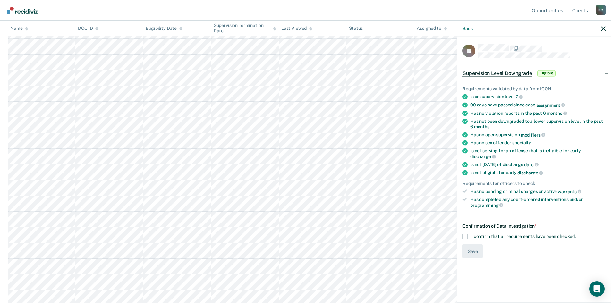
click at [466, 234] on span at bounding box center [464, 236] width 5 height 5
click at [575, 234] on input "I confirm that all requirements have been checked." at bounding box center [575, 234] width 0 height 0
click at [473, 246] on button "Save" at bounding box center [472, 251] width 20 height 14
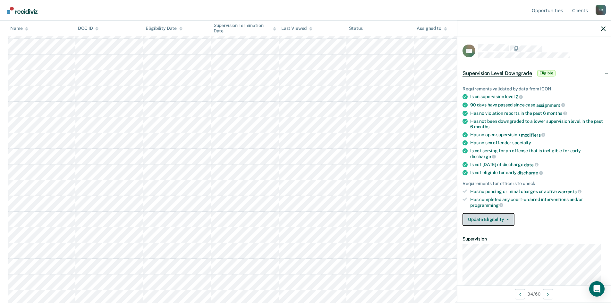
click at [503, 220] on button "Update Eligibility" at bounding box center [488, 219] width 52 height 13
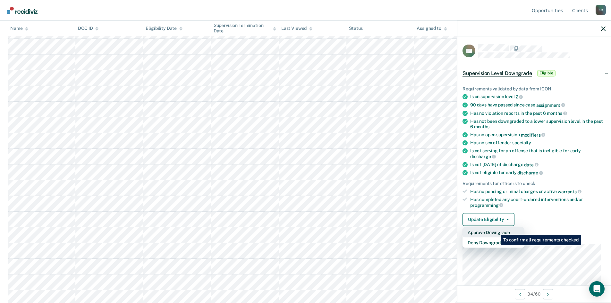
click at [496, 230] on button "Approve Downgrade" at bounding box center [493, 232] width 62 height 10
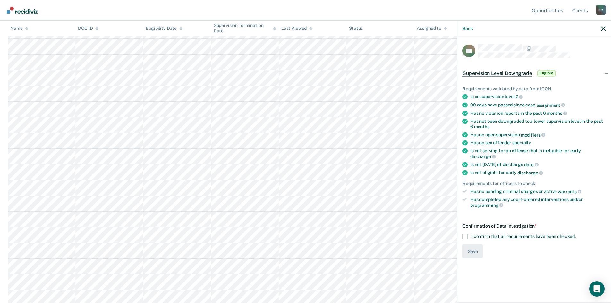
click at [467, 234] on span at bounding box center [464, 236] width 5 height 5
click at [575, 234] on input "I confirm that all requirements have been checked." at bounding box center [575, 234] width 0 height 0
click at [476, 245] on button "Save" at bounding box center [472, 251] width 20 height 14
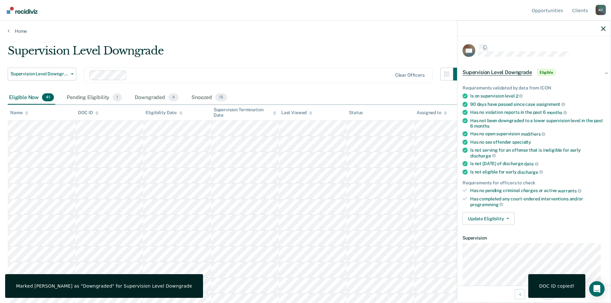
scroll to position [160, 0]
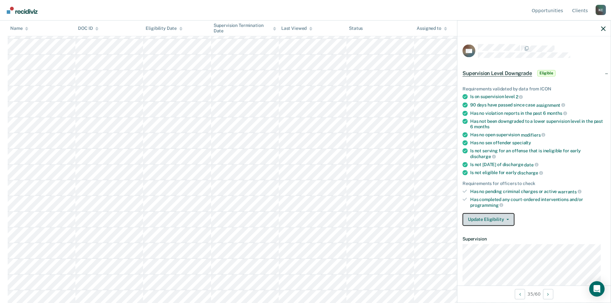
click at [499, 219] on button "Update Eligibility" at bounding box center [488, 219] width 52 height 13
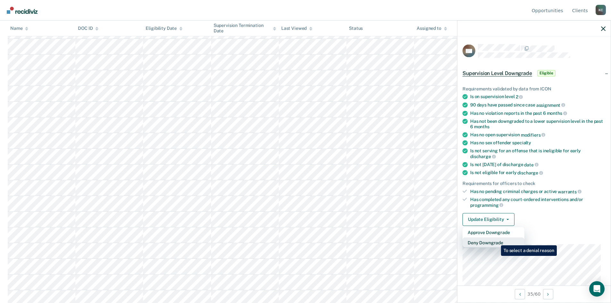
click at [496, 240] on button "Deny Downgrade" at bounding box center [493, 242] width 62 height 10
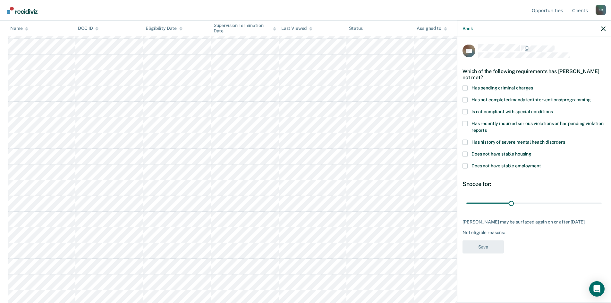
click at [465, 99] on span at bounding box center [464, 99] width 5 height 5
click at [590, 97] on input "Has not completed mandated interventions/programming" at bounding box center [590, 97] width 0 height 0
drag, startPoint x: 511, startPoint y: 204, endPoint x: 528, endPoint y: 203, distance: 17.3
type input "42"
click at [528, 203] on input "range" at bounding box center [533, 202] width 135 height 11
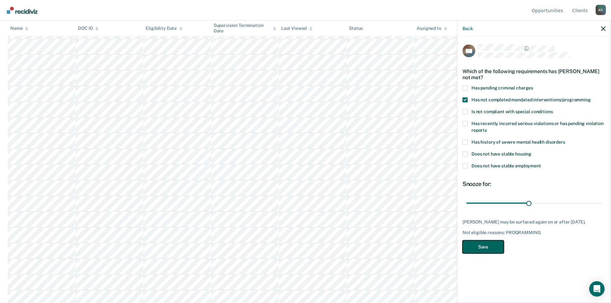
click at [487, 251] on button "Save" at bounding box center [482, 246] width 41 height 13
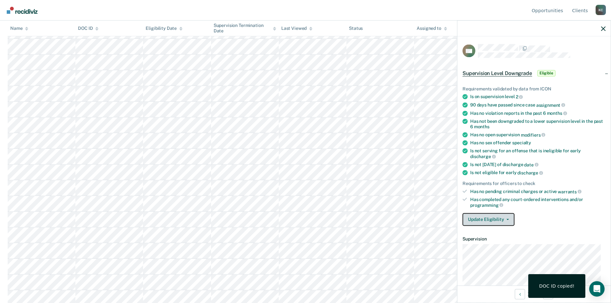
click at [497, 218] on button "Update Eligibility" at bounding box center [488, 219] width 52 height 13
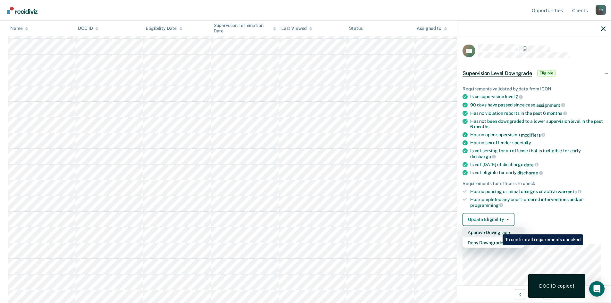
click at [497, 230] on button "Approve Downgrade" at bounding box center [493, 232] width 62 height 10
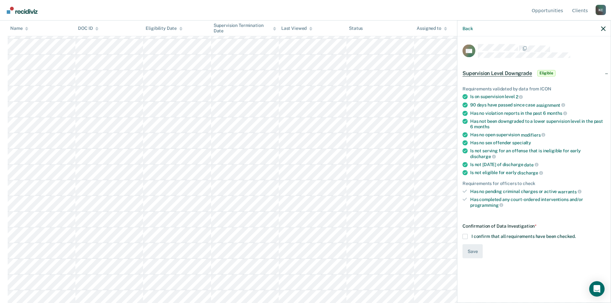
click at [464, 234] on span at bounding box center [464, 236] width 5 height 5
click at [575, 234] on input "I confirm that all requirements have been checked." at bounding box center [575, 234] width 0 height 0
click at [472, 245] on button "Save" at bounding box center [472, 251] width 20 height 14
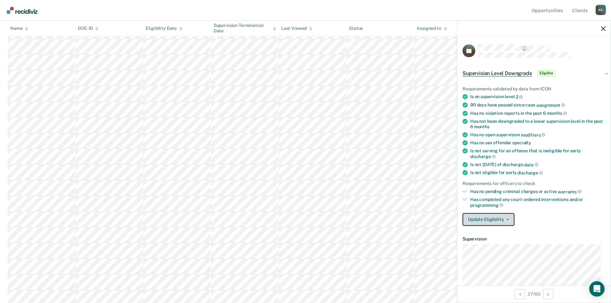
click at [488, 215] on button "Update Eligibility" at bounding box center [488, 219] width 52 height 13
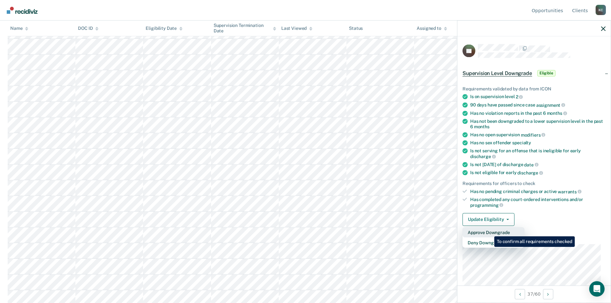
click at [489, 231] on button "Approve Downgrade" at bounding box center [493, 232] width 62 height 10
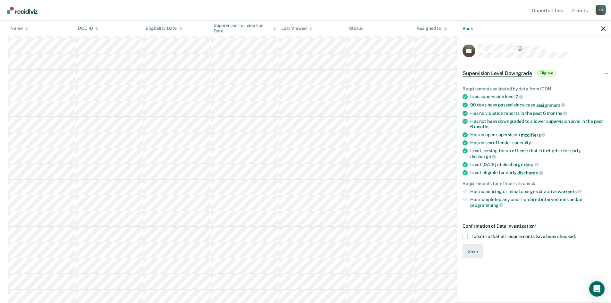
scroll to position [224, 0]
click at [465, 234] on span at bounding box center [464, 236] width 5 height 5
click at [575, 234] on input "I confirm that all requirements have been checked." at bounding box center [575, 234] width 0 height 0
click at [469, 244] on button "Save" at bounding box center [472, 251] width 20 height 14
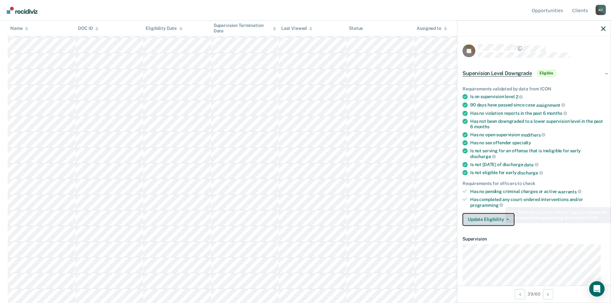
click at [496, 220] on button "Update Eligibility" at bounding box center [488, 219] width 52 height 13
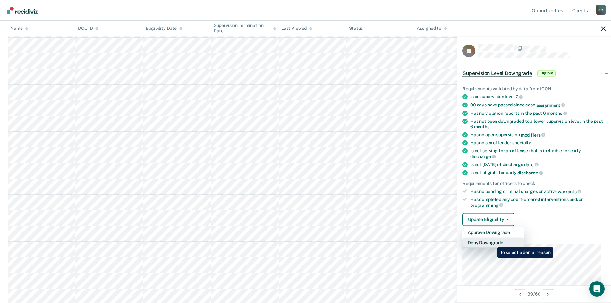
click at [492, 242] on button "Deny Downgrade" at bounding box center [493, 242] width 62 height 10
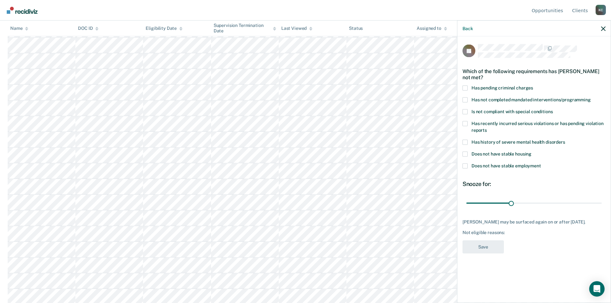
click at [465, 100] on span at bounding box center [464, 99] width 5 height 5
click at [590, 97] on input "Has not completed mandated interventions/programming" at bounding box center [590, 97] width 0 height 0
click at [466, 110] on span at bounding box center [464, 111] width 5 height 5
click at [552, 109] on input "Is not compliant with special conditions" at bounding box center [552, 109] width 0 height 0
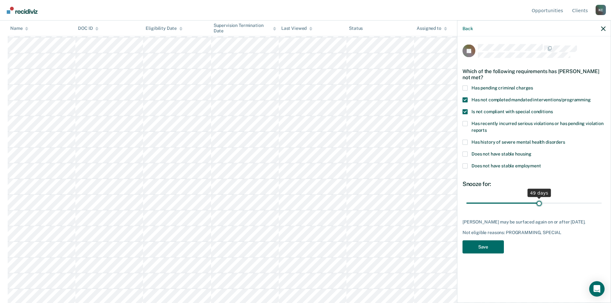
drag, startPoint x: 514, startPoint y: 203, endPoint x: 538, endPoint y: 202, distance: 24.7
type input "49"
click at [539, 202] on input "range" at bounding box center [533, 202] width 135 height 11
click at [490, 252] on button "Save" at bounding box center [482, 246] width 41 height 13
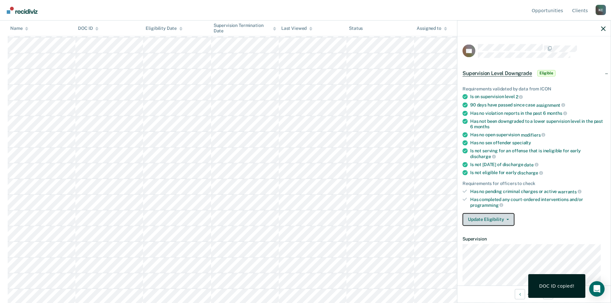
click at [493, 218] on button "Update Eligibility" at bounding box center [488, 219] width 52 height 13
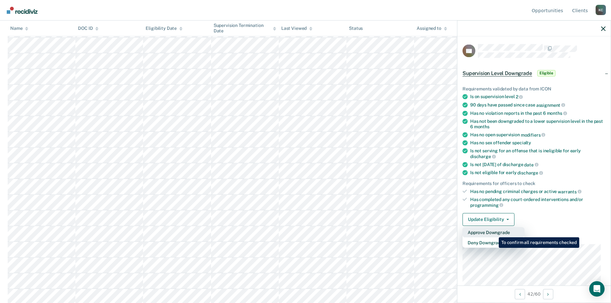
click at [494, 232] on button "Approve Downgrade" at bounding box center [493, 232] width 62 height 10
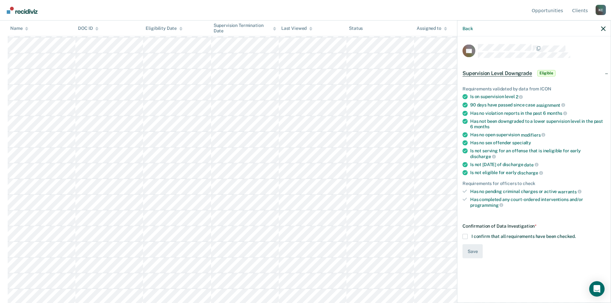
click at [465, 234] on span at bounding box center [464, 236] width 5 height 5
click at [575, 234] on input "I confirm that all requirements have been checked." at bounding box center [575, 234] width 0 height 0
click at [473, 244] on button "Save" at bounding box center [472, 251] width 20 height 14
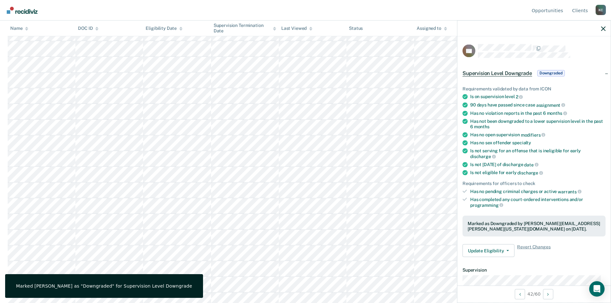
scroll to position [256, 0]
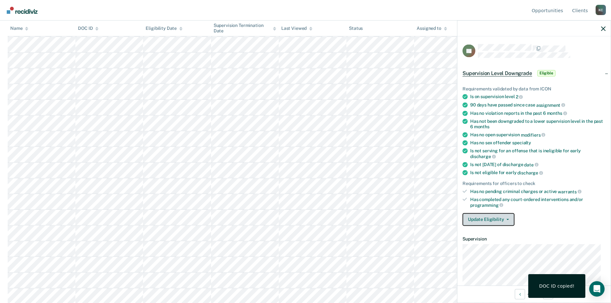
click at [490, 220] on button "Update Eligibility" at bounding box center [488, 219] width 52 height 13
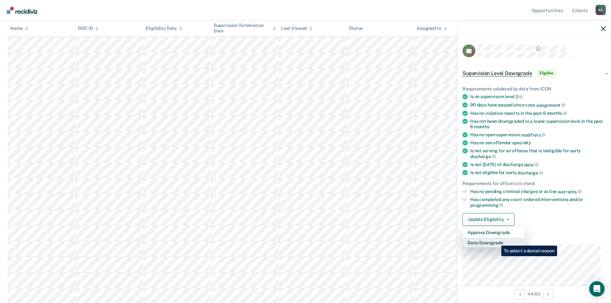
click at [496, 241] on button "Deny Downgrade" at bounding box center [493, 242] width 62 height 10
